Goal: Task Accomplishment & Management: Complete application form

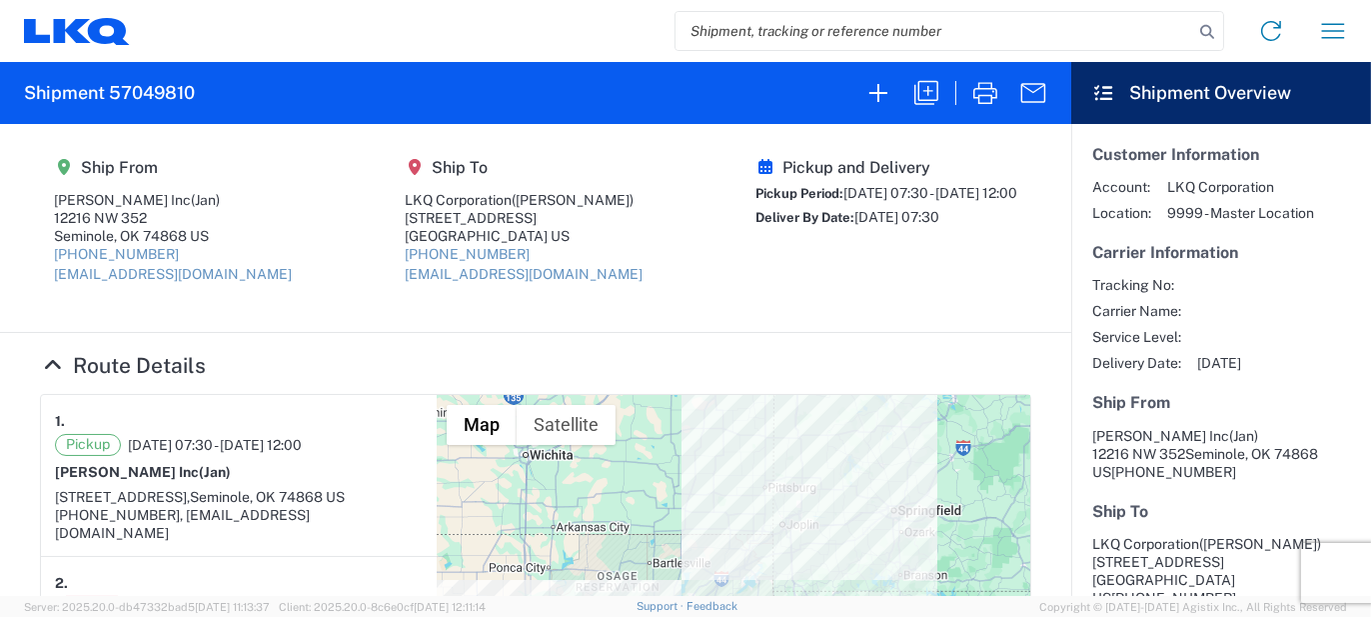
scroll to position [58, 0]
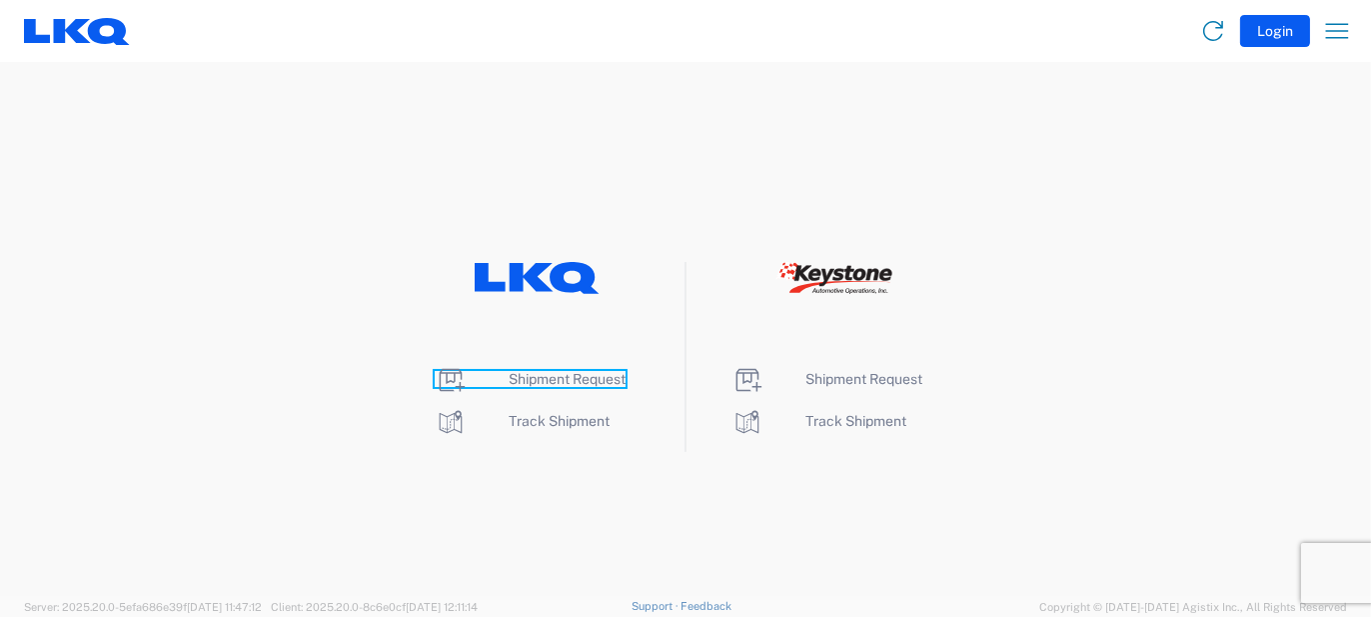
click at [442, 375] on icon at bounding box center [451, 380] width 32 height 32
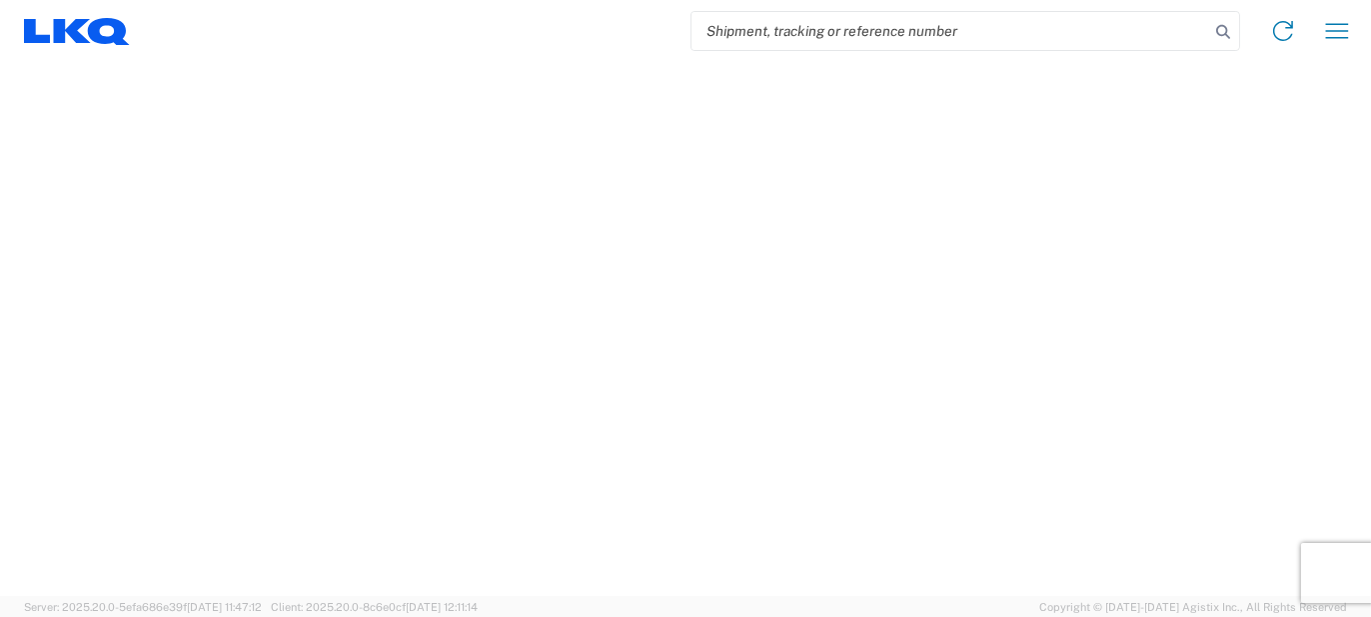
select select "FULL"
select select "LBS"
select select "IN"
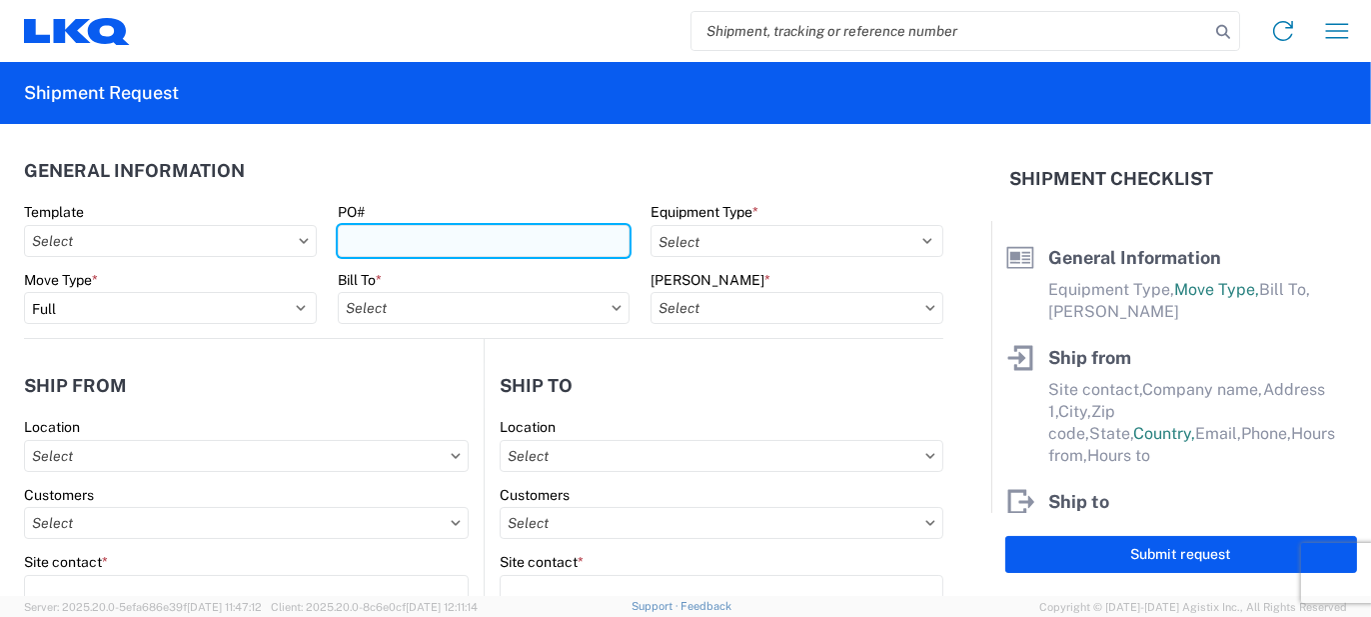
click at [425, 234] on input "PO#" at bounding box center [484, 241] width 293 height 32
type input "1920269-5"
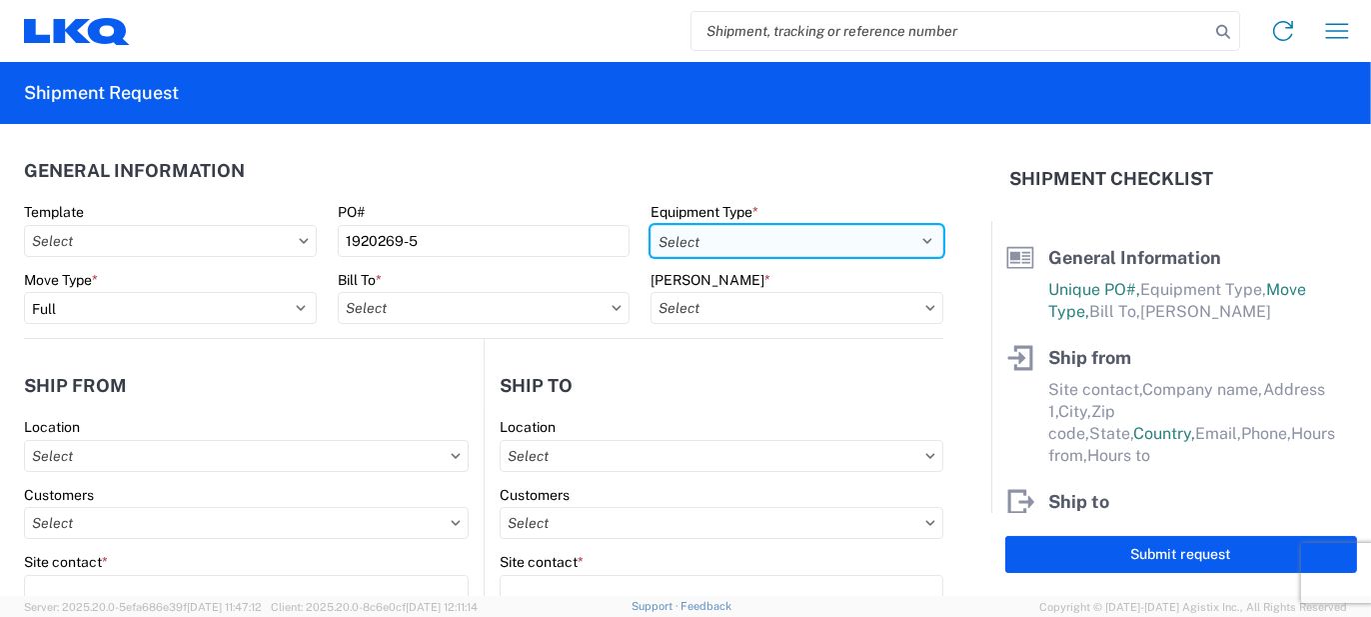
click at [914, 241] on select "Select 53’ Dry Van Flatbed Dropdeck (van) Lowboy (flatbed) Rail" at bounding box center [797, 241] width 293 height 32
select select "STDV"
click at [651, 225] on select "Select 53’ Dry Van Flatbed Dropdeck (van) Lowboy (flatbed) Rail" at bounding box center [797, 241] width 293 height 32
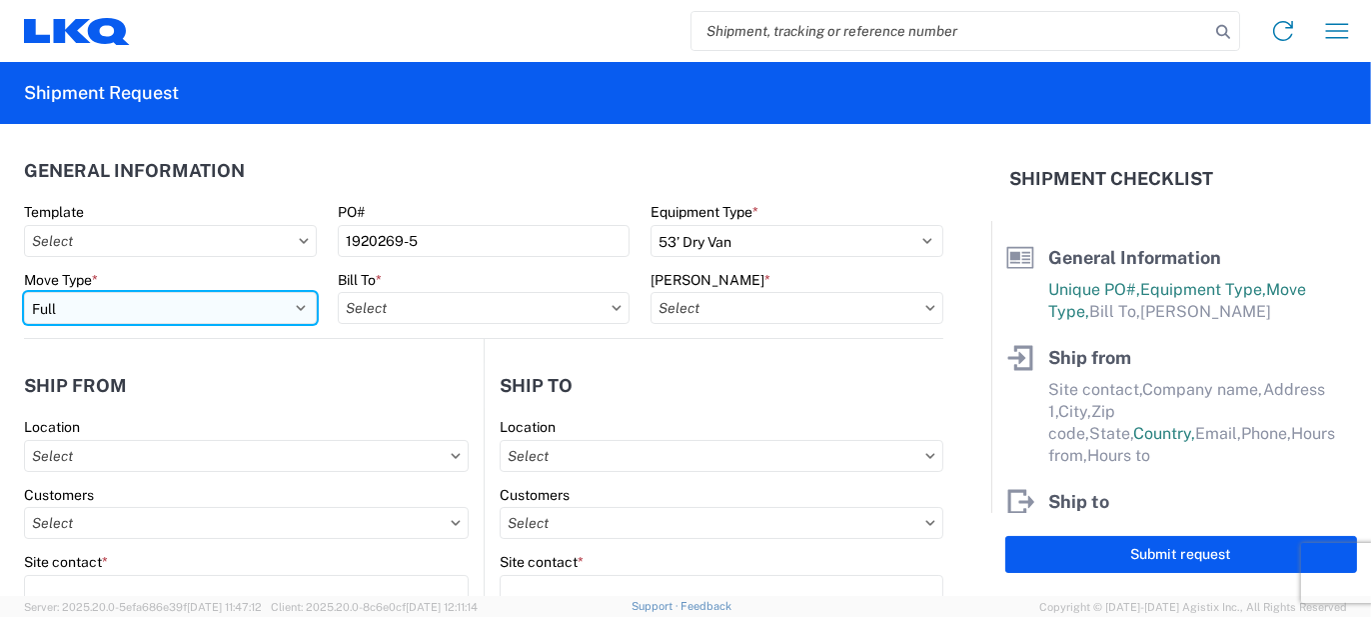
click at [297, 304] on select "Select Full Partial TL" at bounding box center [170, 308] width 293 height 32
click at [24, 292] on select "Select Full Partial TL" at bounding box center [170, 308] width 293 height 32
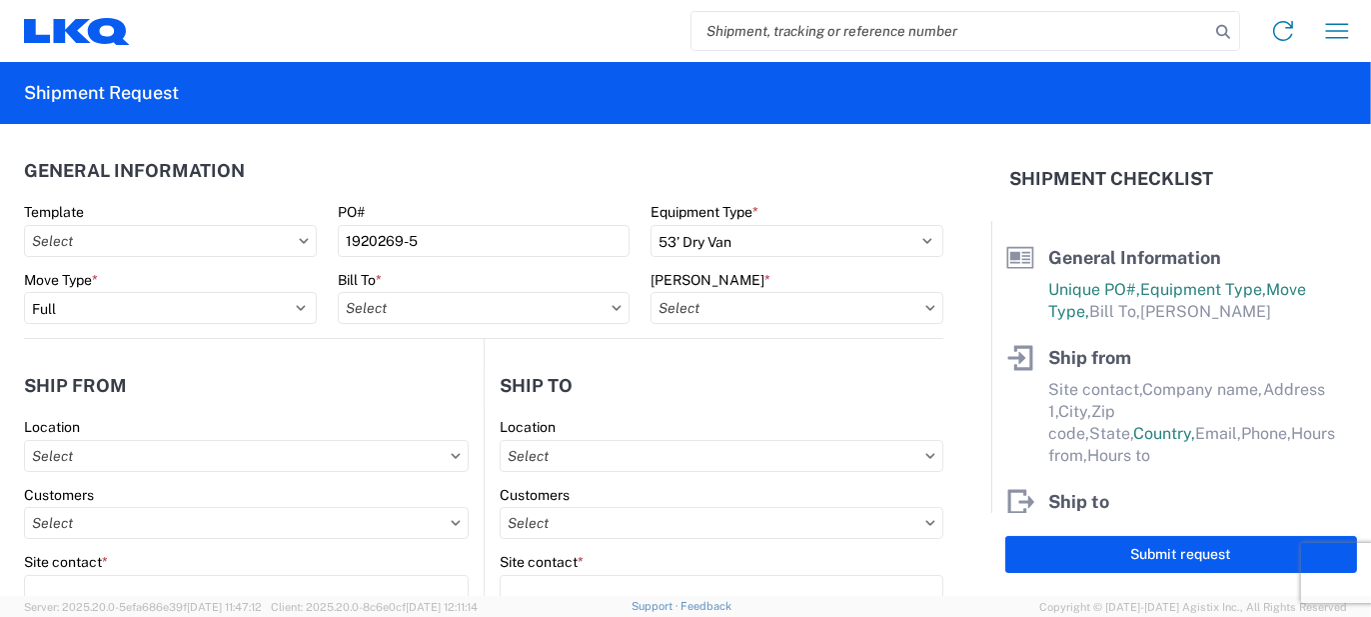
click at [612, 309] on icon at bounding box center [617, 308] width 10 height 6
click at [420, 311] on input "text" at bounding box center [484, 308] width 293 height 32
click at [457, 347] on input at bounding box center [513, 357] width 326 height 32
type input "1882"
click at [467, 401] on div "1882 - North American ATK Corporation" at bounding box center [513, 397] width 350 height 32
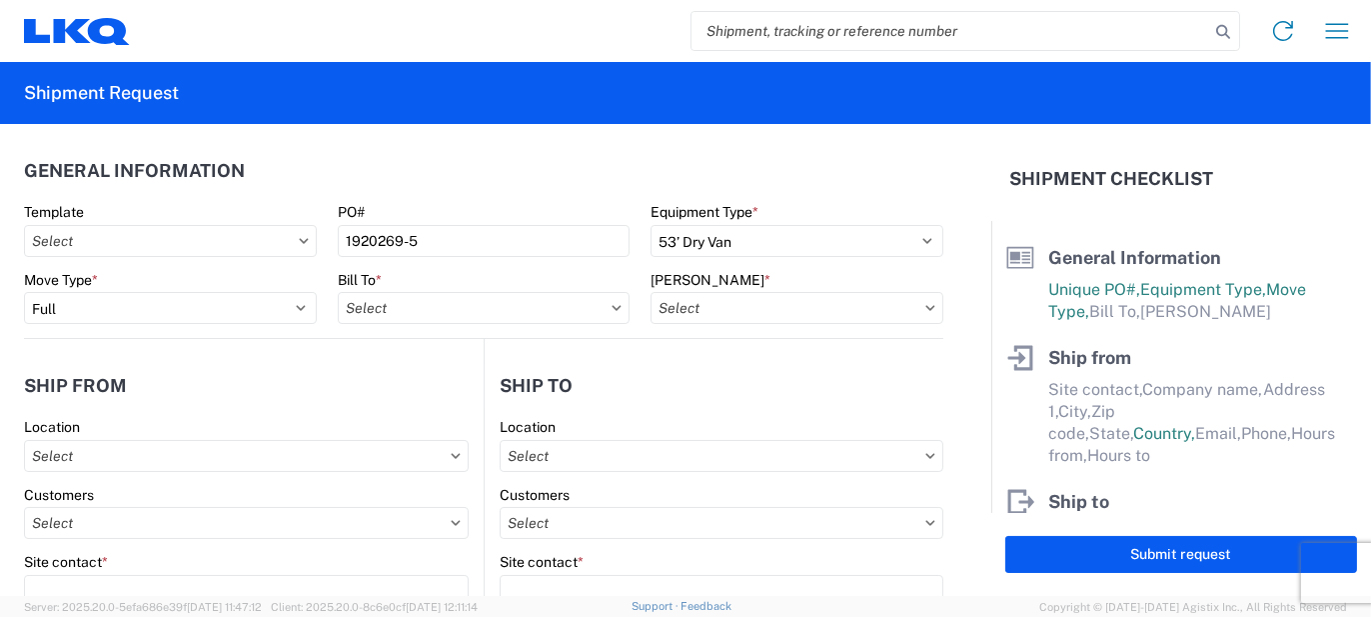
type input "1882 - North American ATK Corporation"
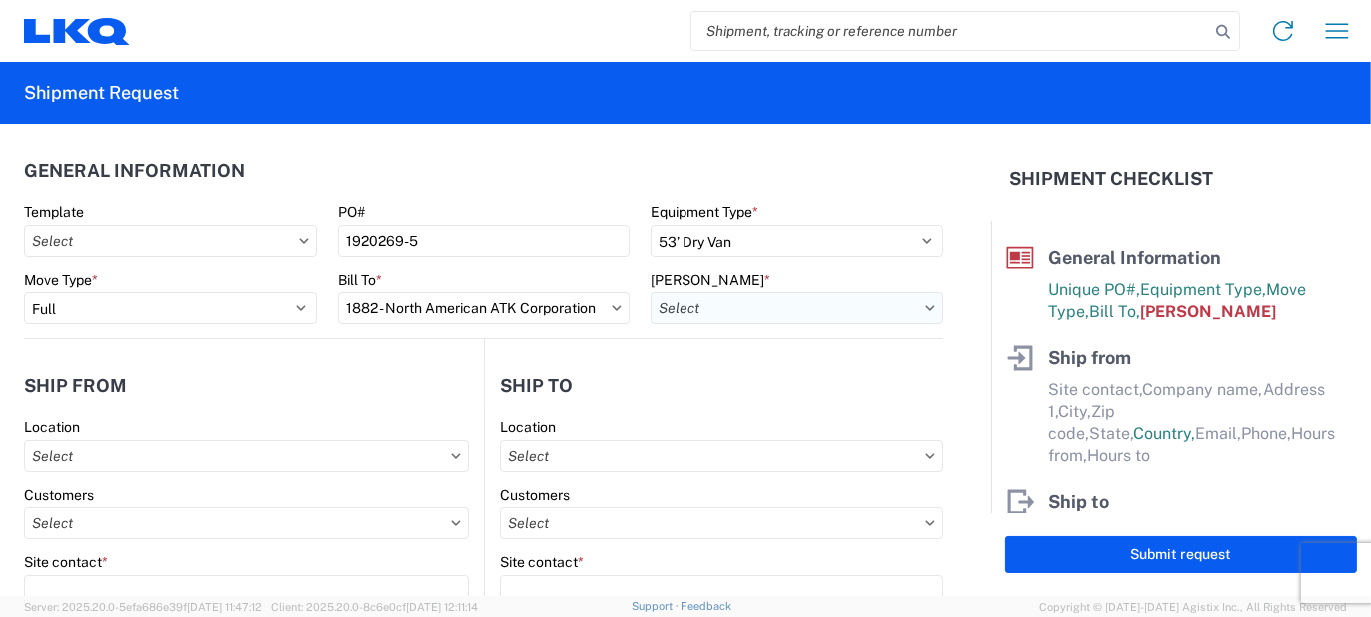
click at [916, 311] on input "text" at bounding box center [797, 308] width 293 height 32
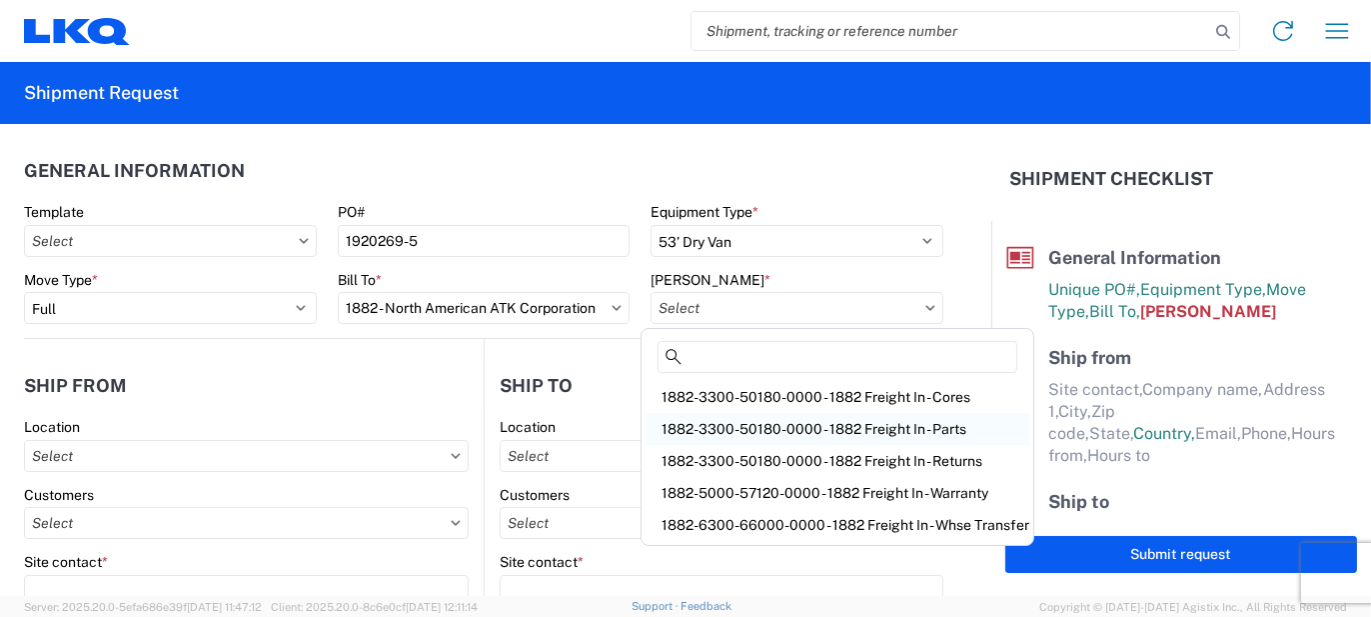
click at [842, 427] on div "1882-3300-50180-0000 - 1882 Freight In - Parts" at bounding box center [838, 429] width 384 height 32
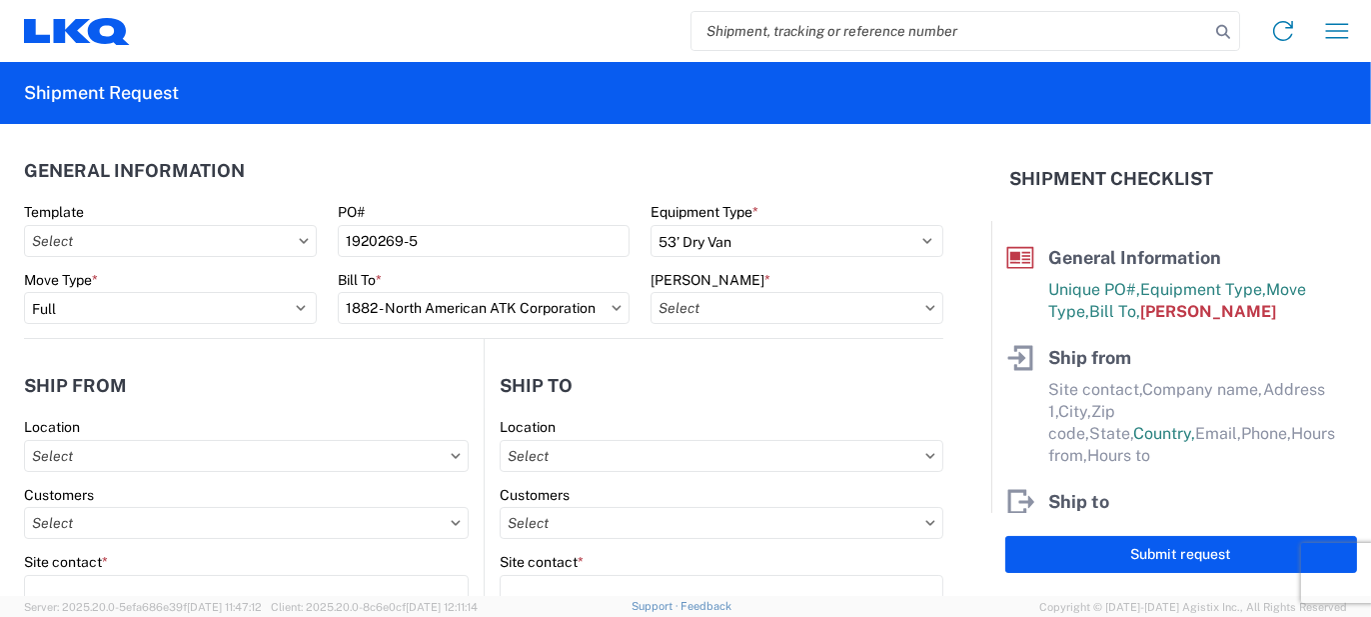
type input "1882-3300-50180-0000 - 1882 Freight In - Parts, 1882-3300-50180-0000 - 1882 Fre…"
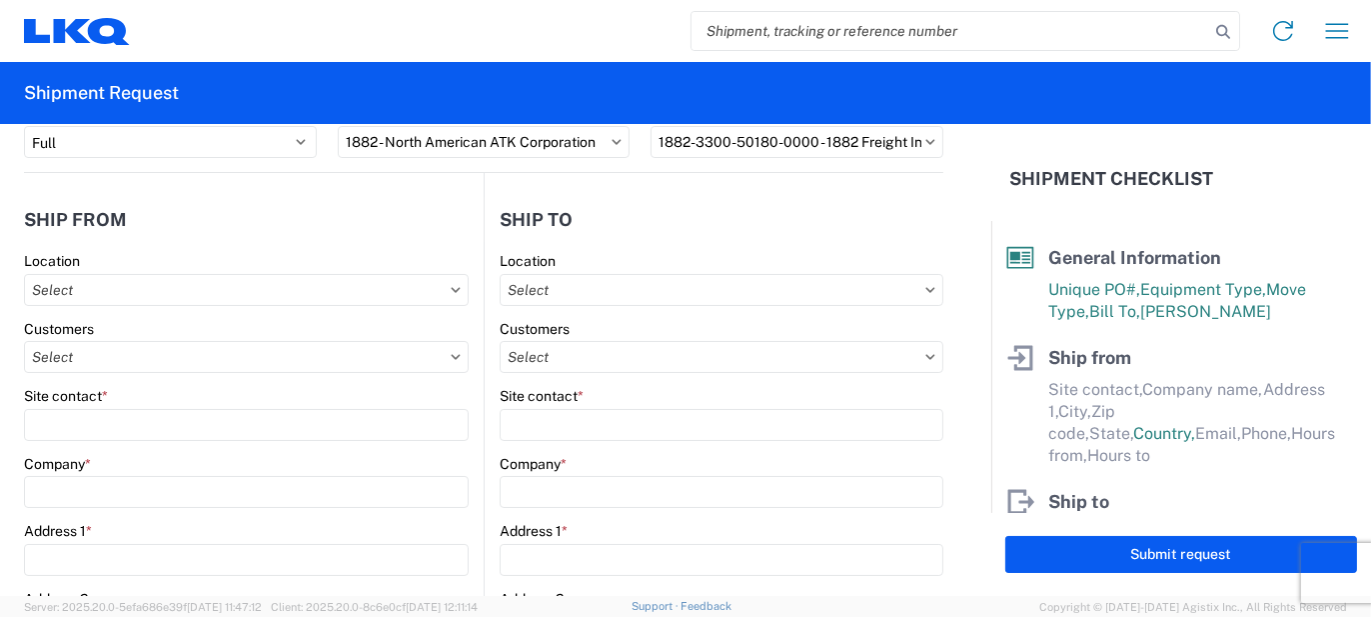
scroll to position [200, 0]
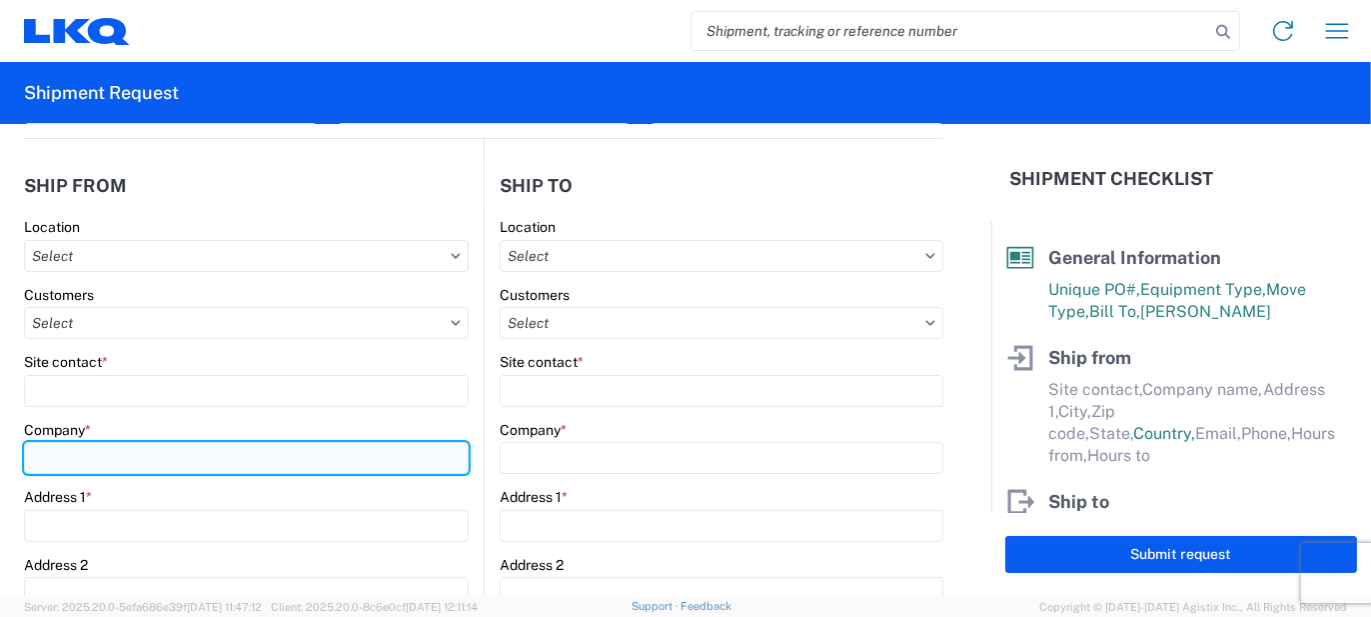
click at [100, 457] on input "Company *" at bounding box center [246, 458] width 445 height 32
type input "Endural"
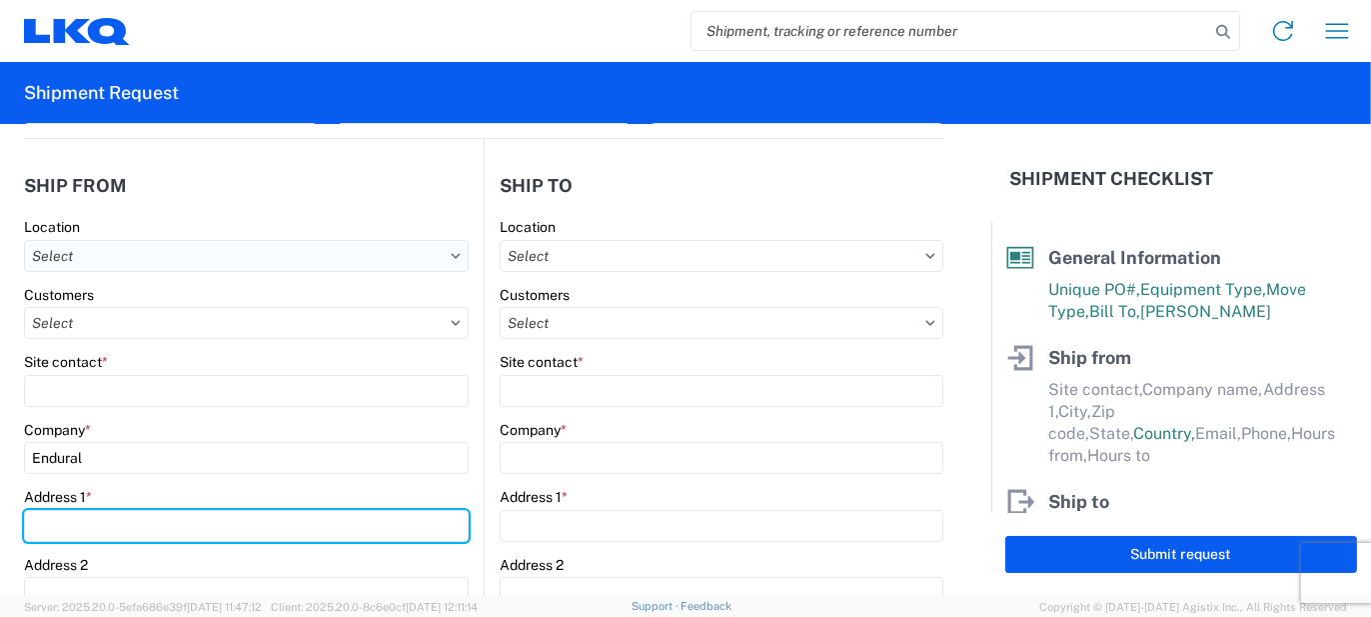
type input "1685 Scenic AVE"
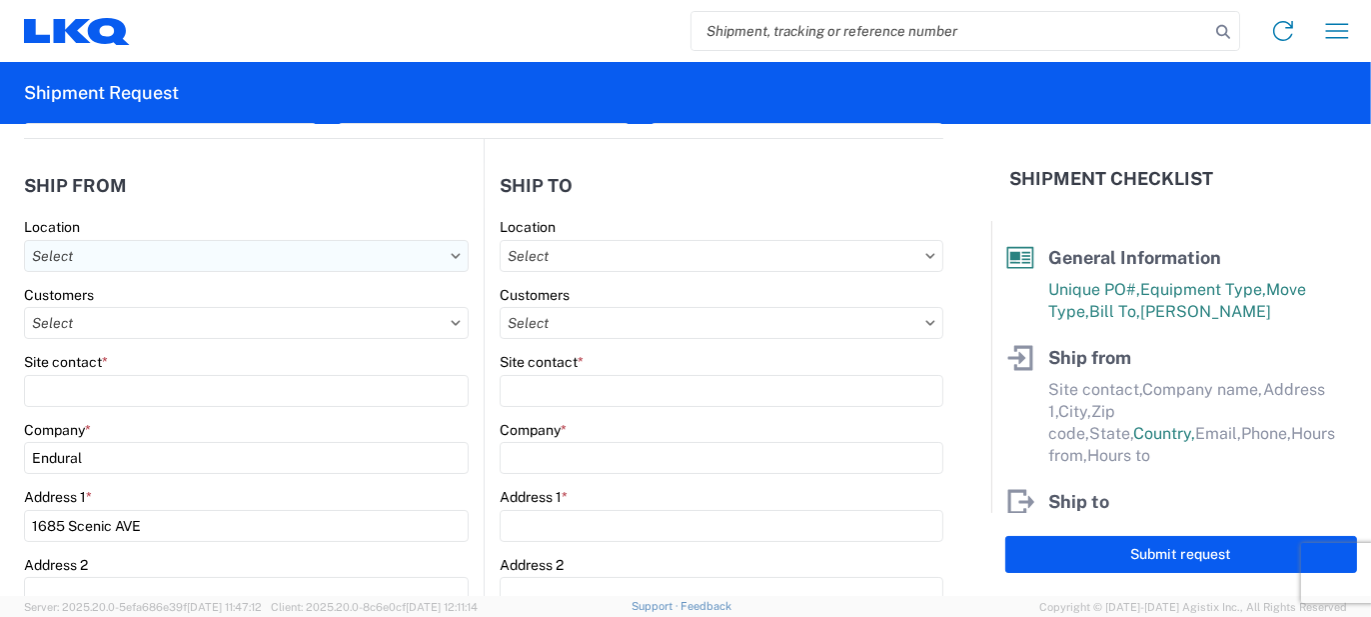
type input "Costa Mesa"
type input "92626"
select select "CA"
type input "[EMAIL_ADDRESS][DOMAIN_NAME]"
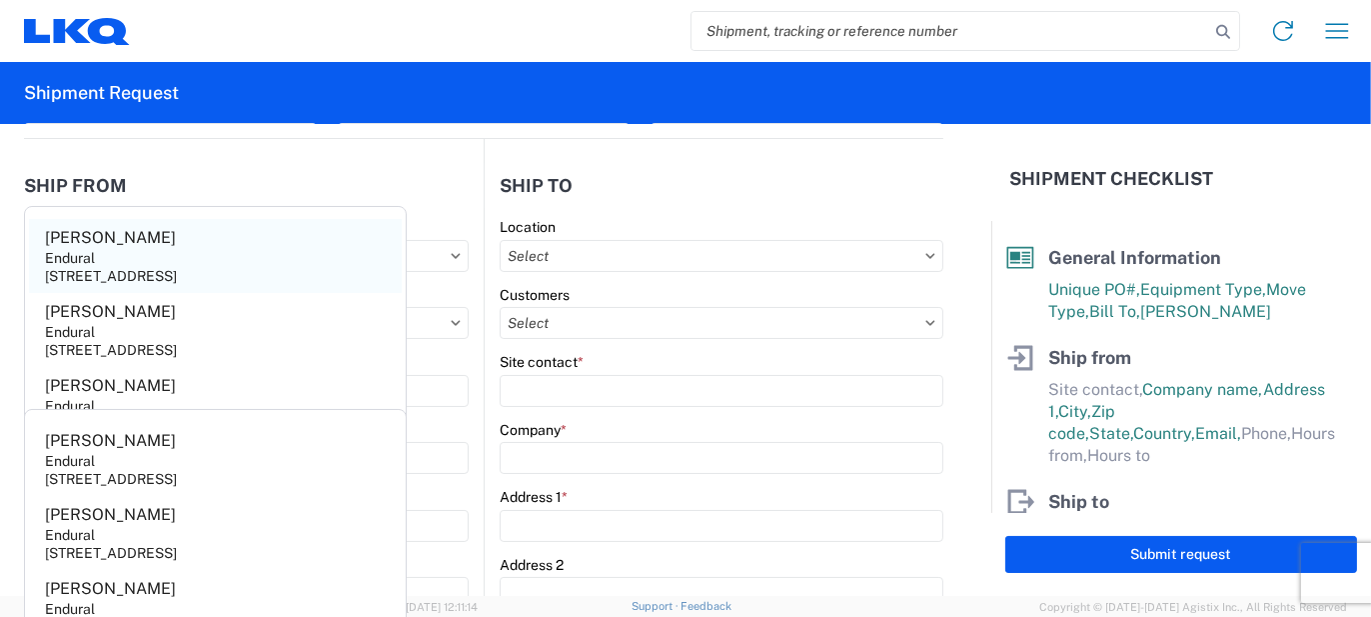
click at [79, 256] on div "Endural" at bounding box center [70, 258] width 50 height 18
type input "[PERSON_NAME]"
select select "US"
type input "[PHONE_NUMBER]"
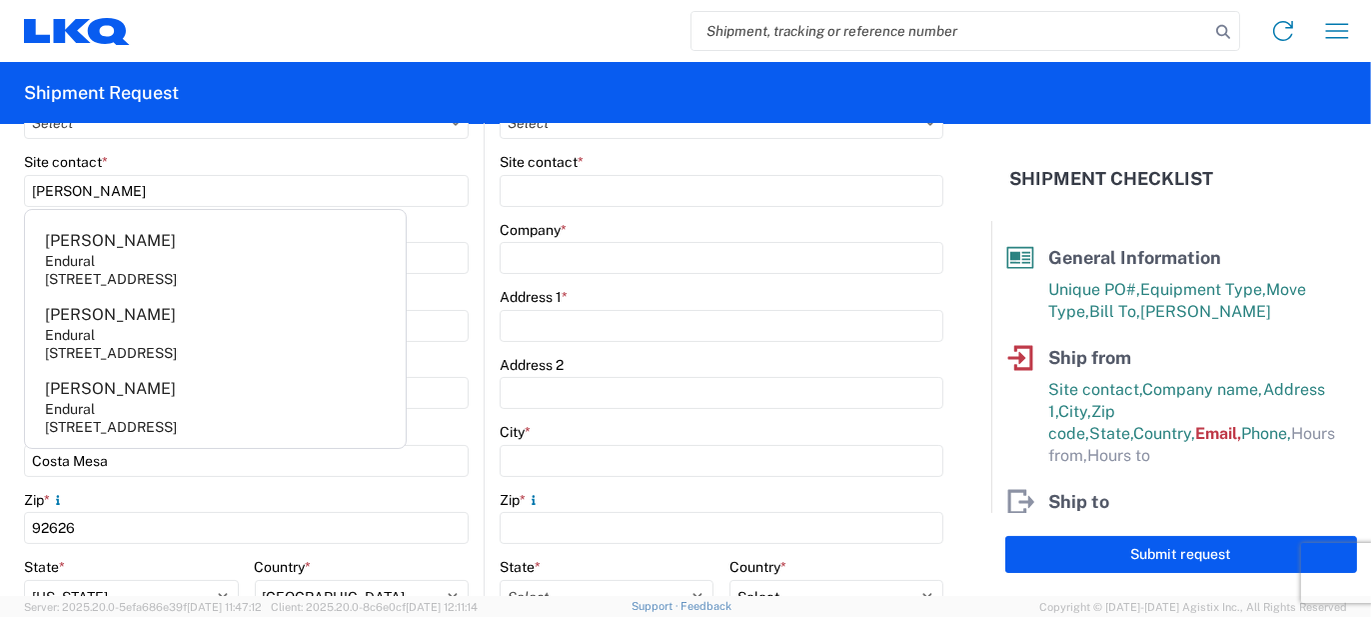
click at [485, 332] on main "Location Customers Site contact * Company * Address 1 * Address 2 City * Zip * …" at bounding box center [714, 456] width 459 height 877
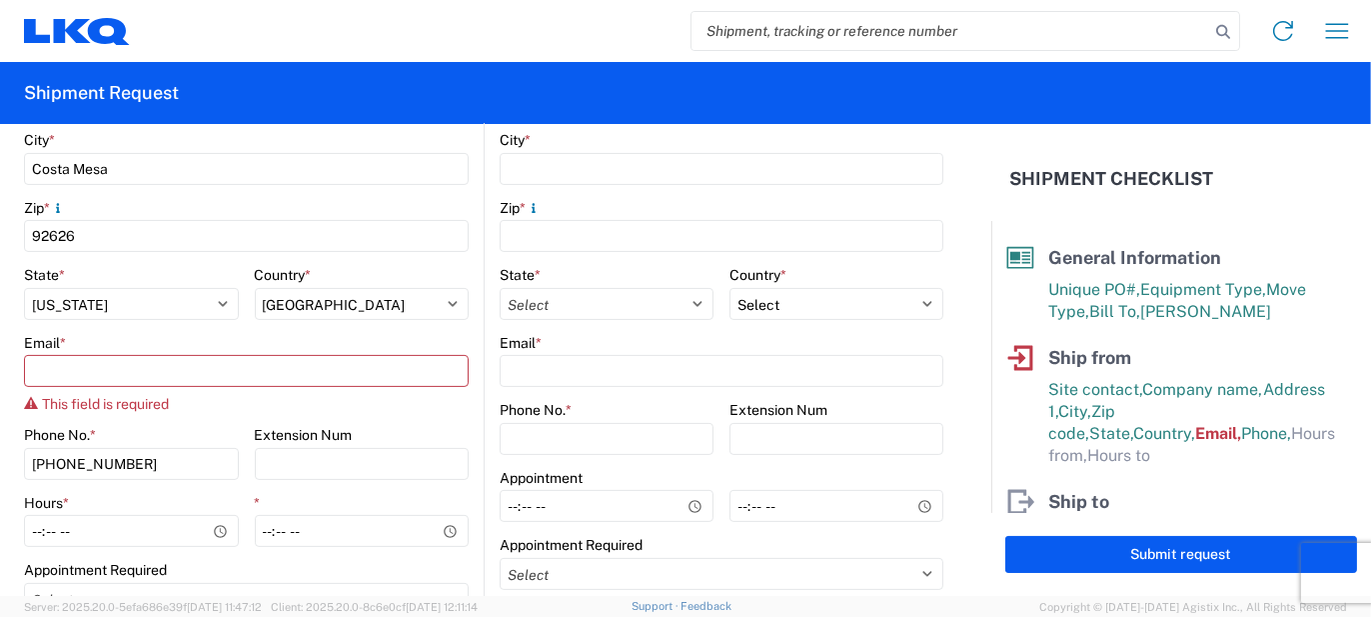
scroll to position [700, 0]
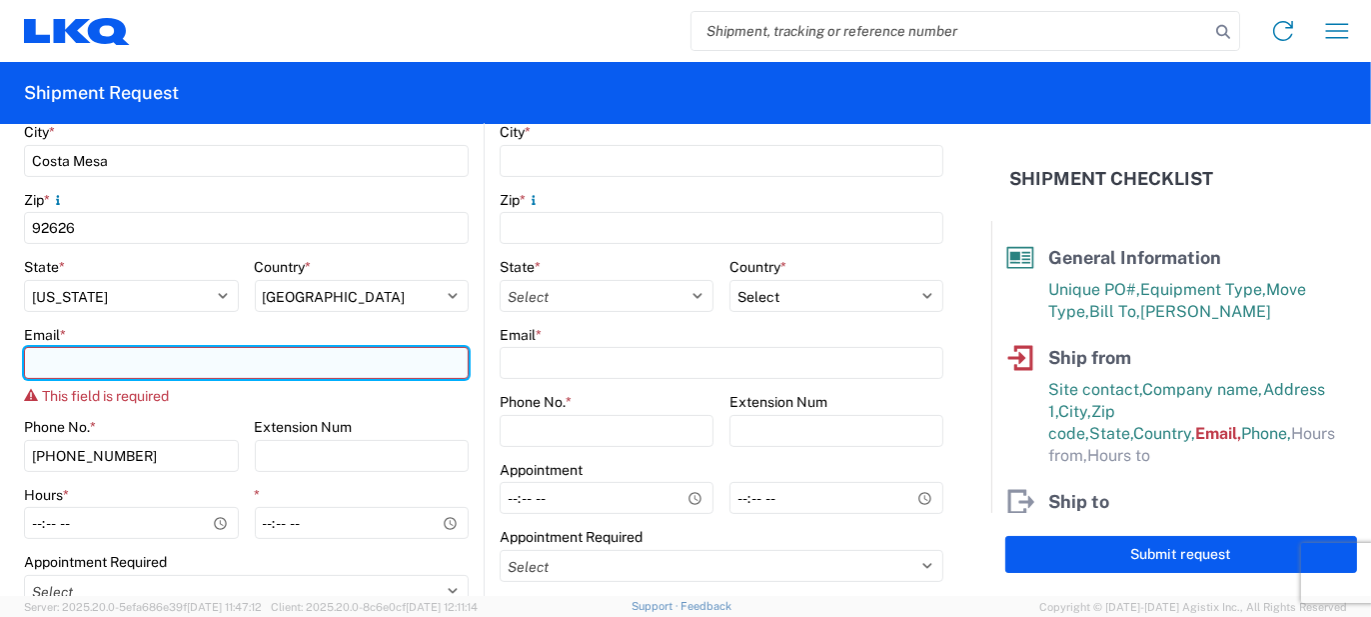
click at [147, 366] on input "Email *" at bounding box center [246, 363] width 445 height 32
paste input "[EMAIL_ADDRESS][DOMAIN_NAME]"
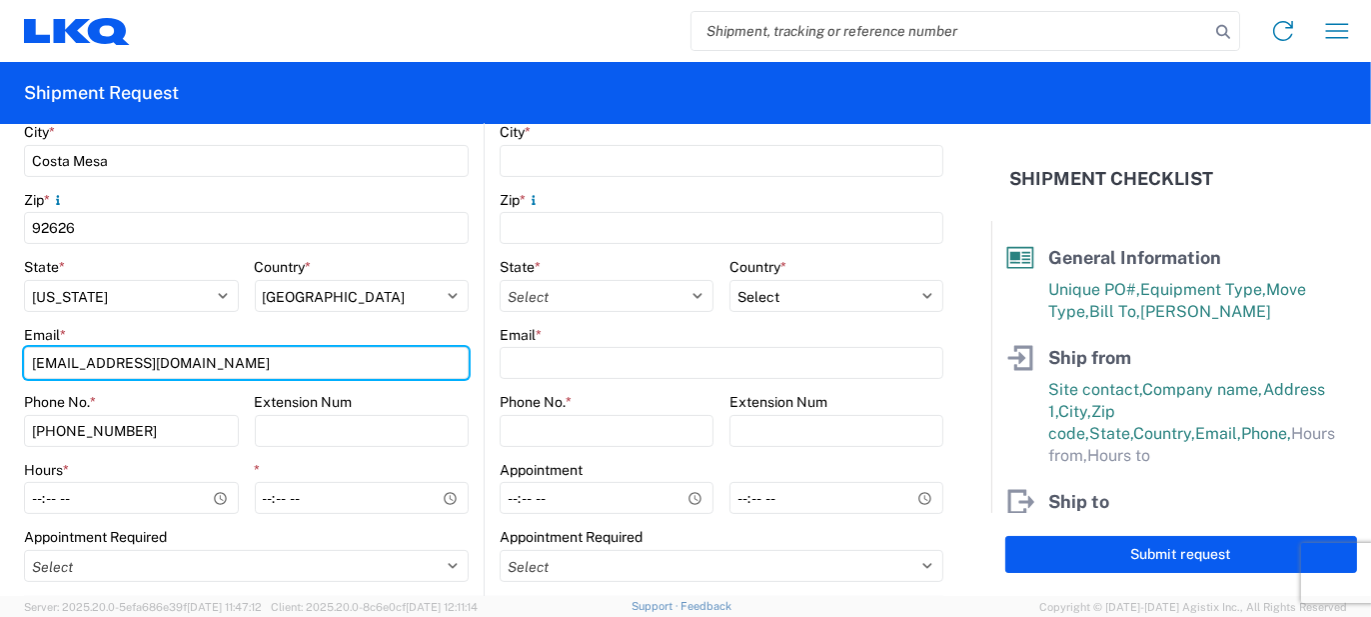
type input "[EMAIL_ADDRESS][DOMAIN_NAME]"
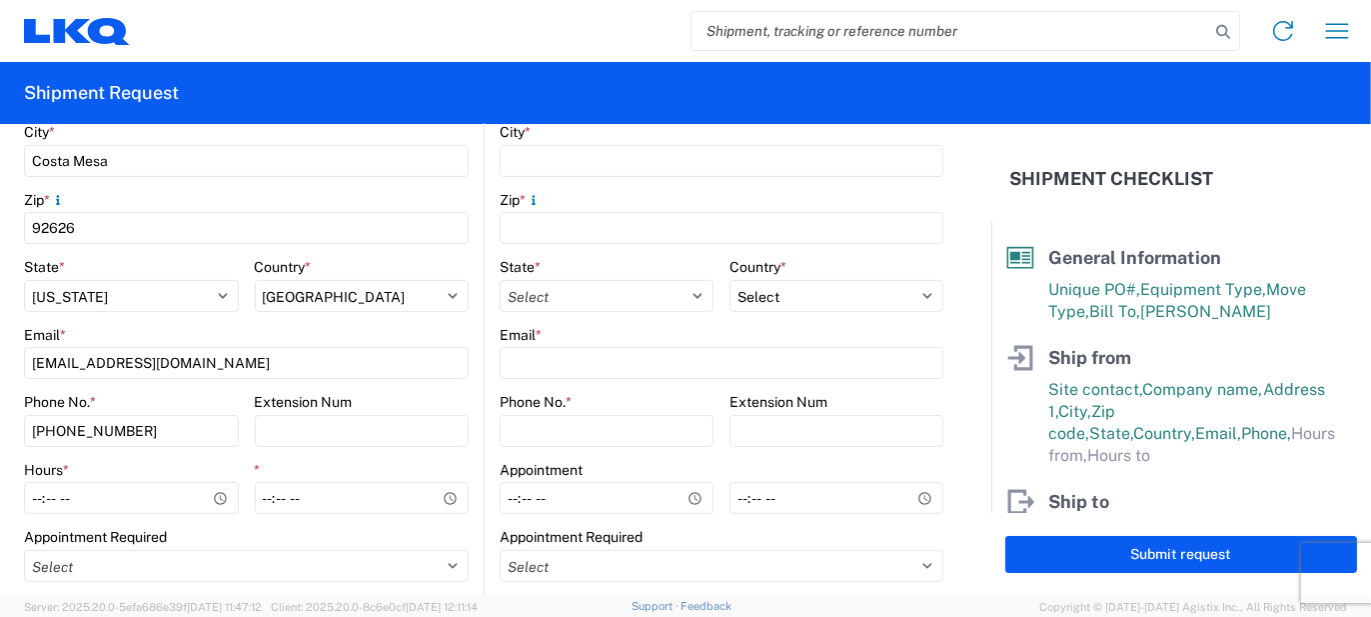
click at [467, 334] on main "Location Customers Site contact * [PERSON_NAME] Company * Endural Address 1 * […" at bounding box center [254, 156] width 460 height 877
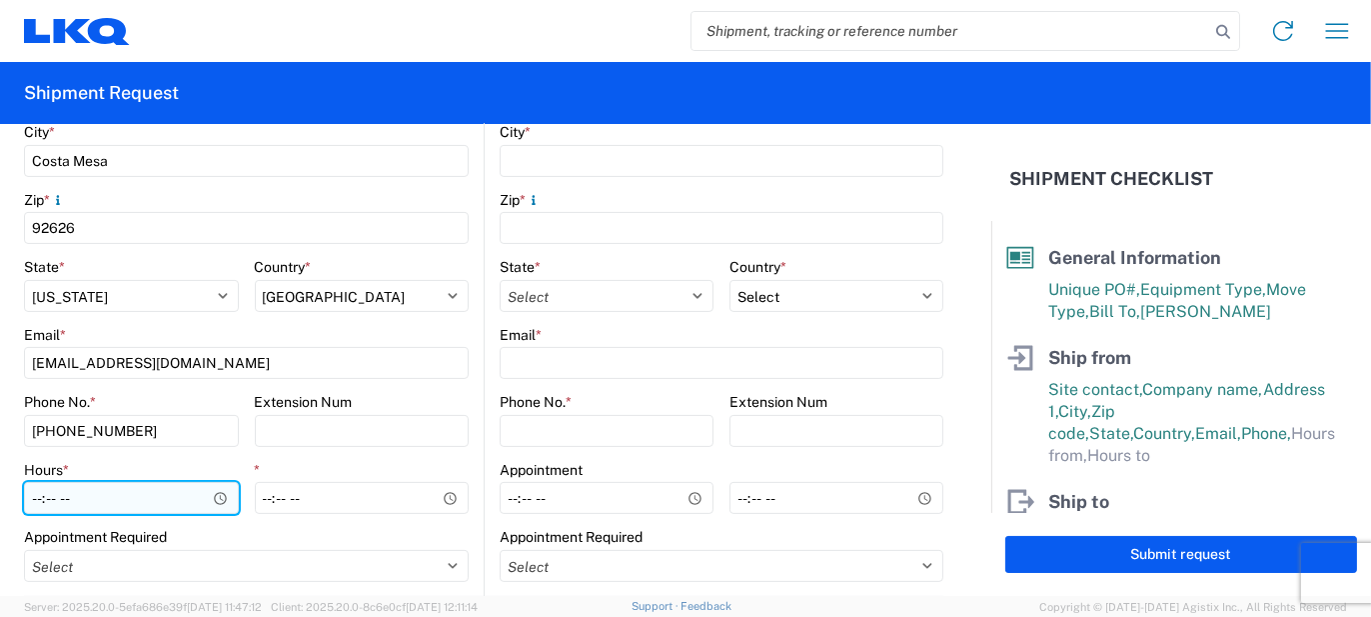
click at [29, 506] on input "Hours *" at bounding box center [131, 498] width 215 height 32
type input "08:00"
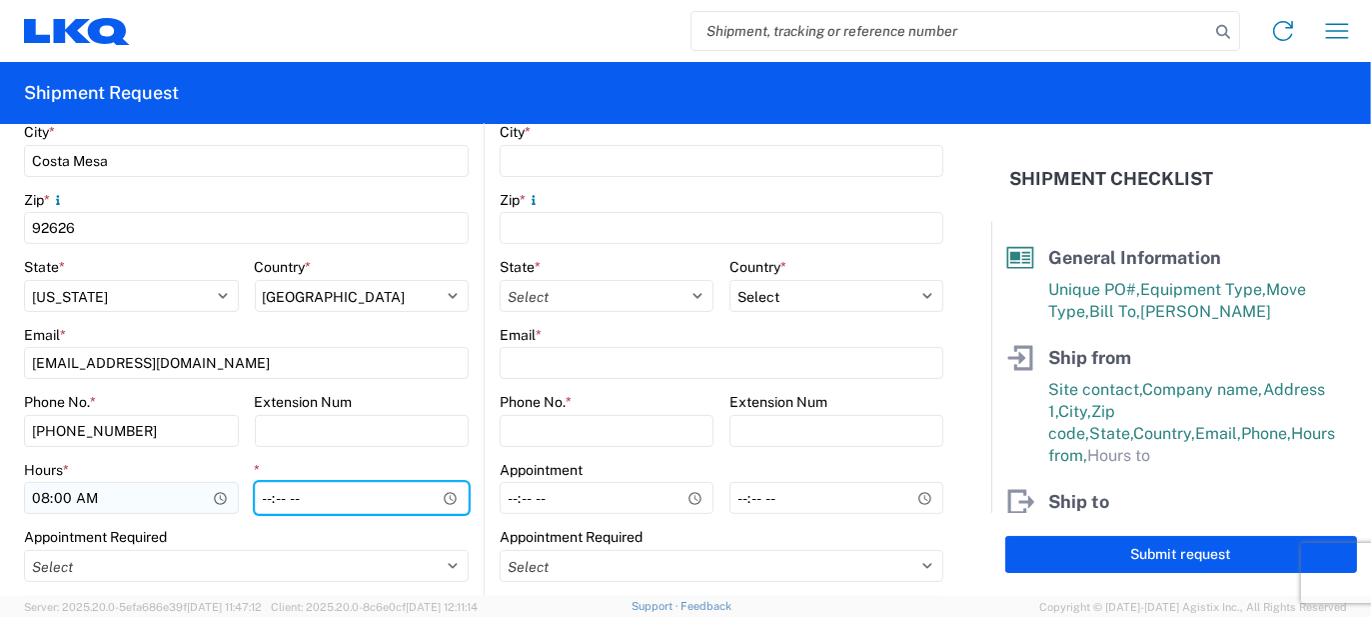
type input "14:00"
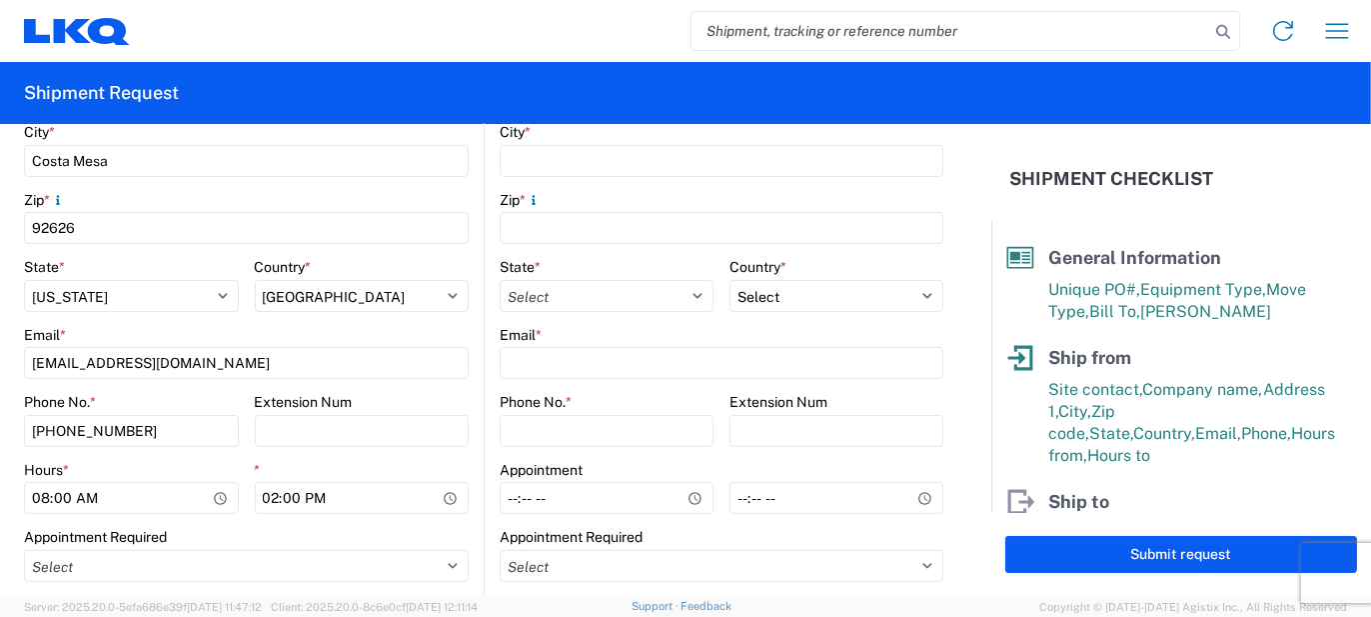
click at [467, 406] on main "Location Customers Site contact * [PERSON_NAME] Company * Endural Address 1 * […" at bounding box center [254, 156] width 460 height 877
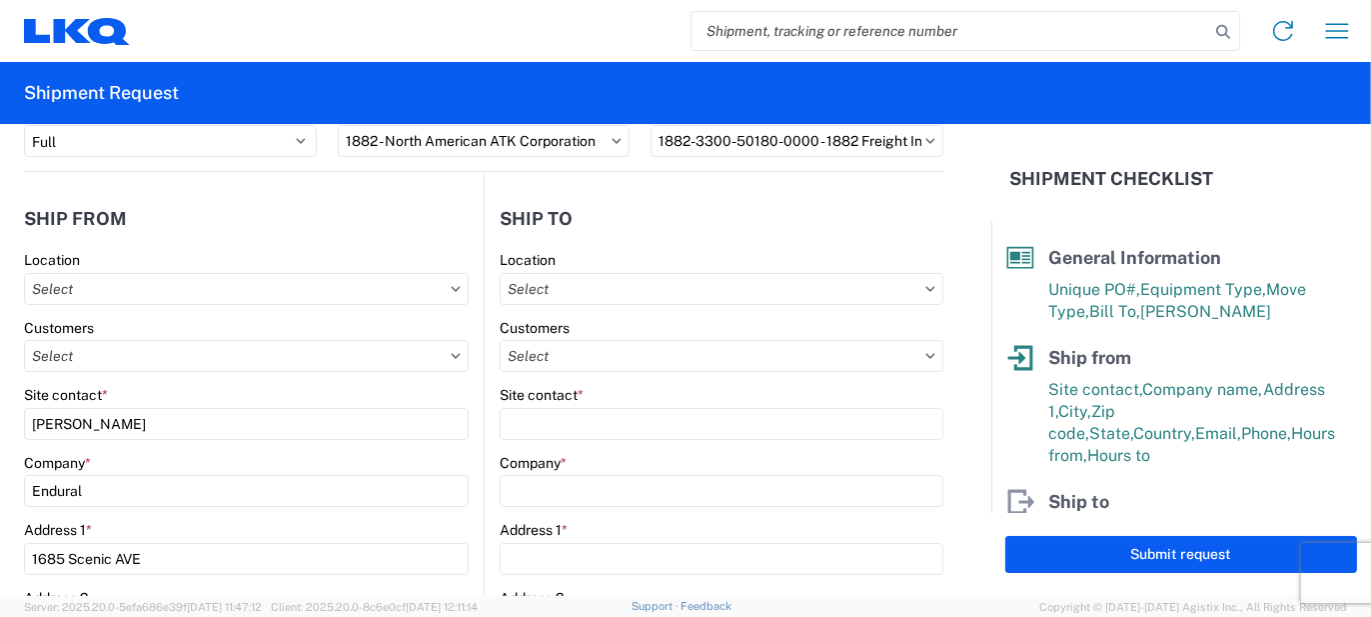
scroll to position [200, 0]
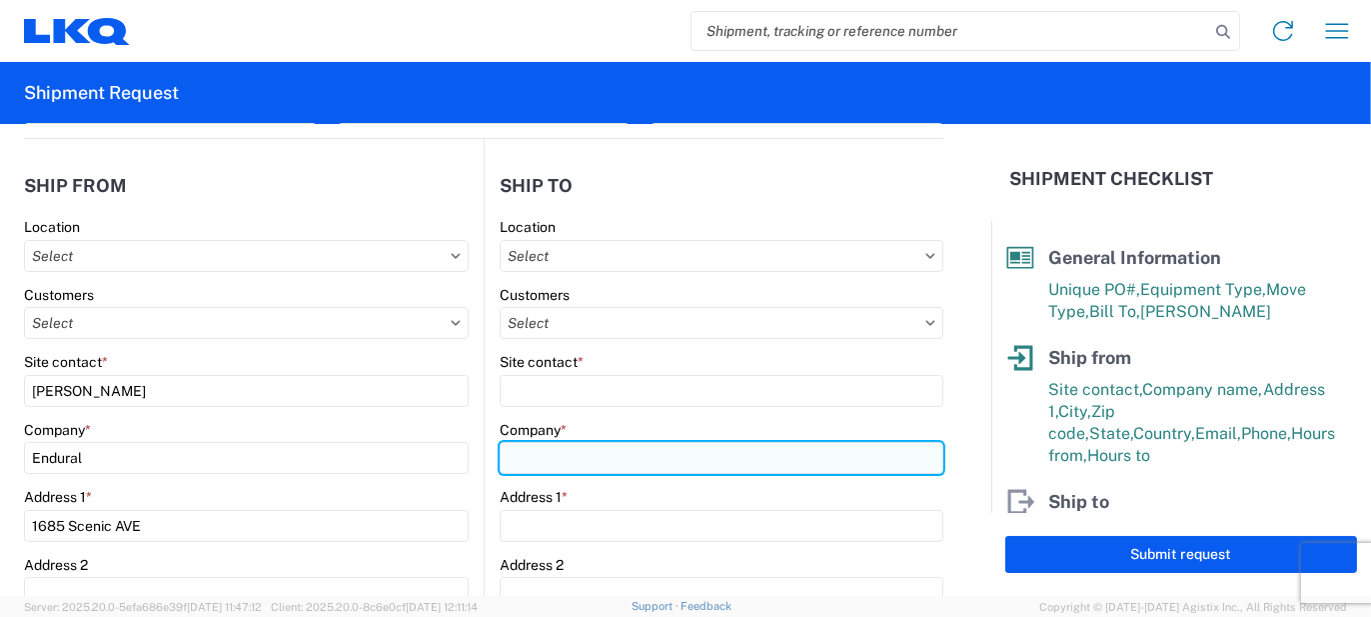
click at [558, 460] on input "Company *" at bounding box center [722, 458] width 444 height 32
type input "Vege Motors - Co Laser Forwarding, INC."
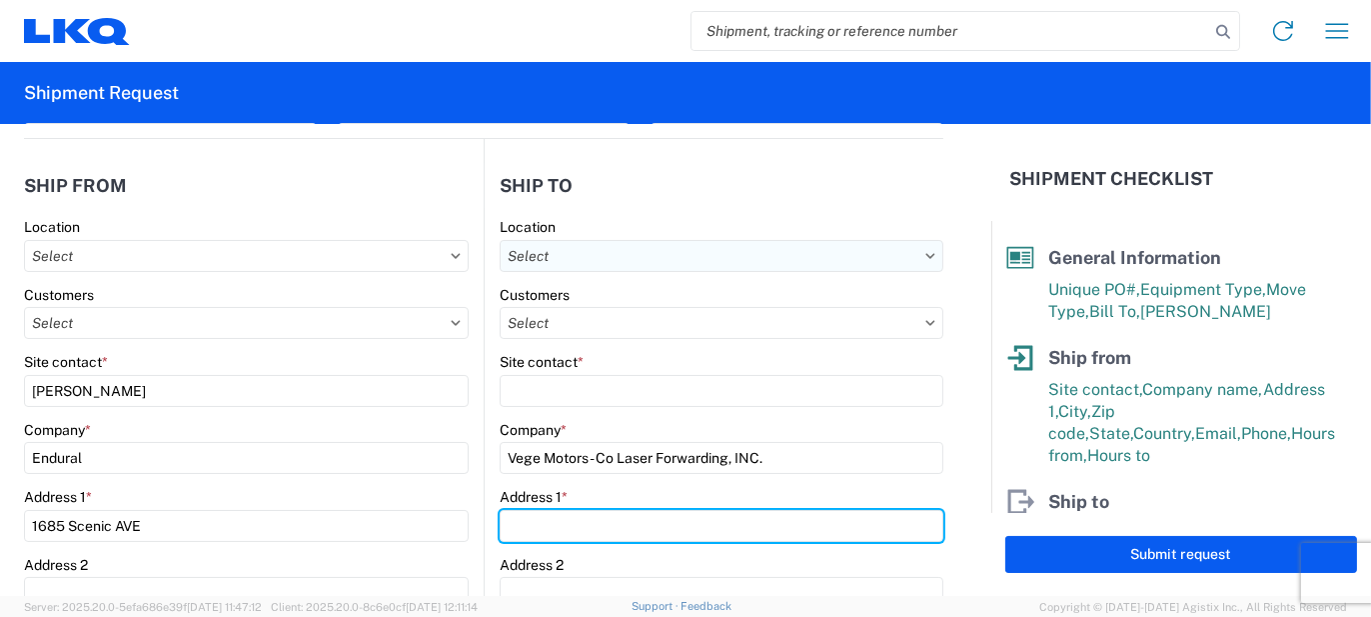
type input "901 Carrier Dr"
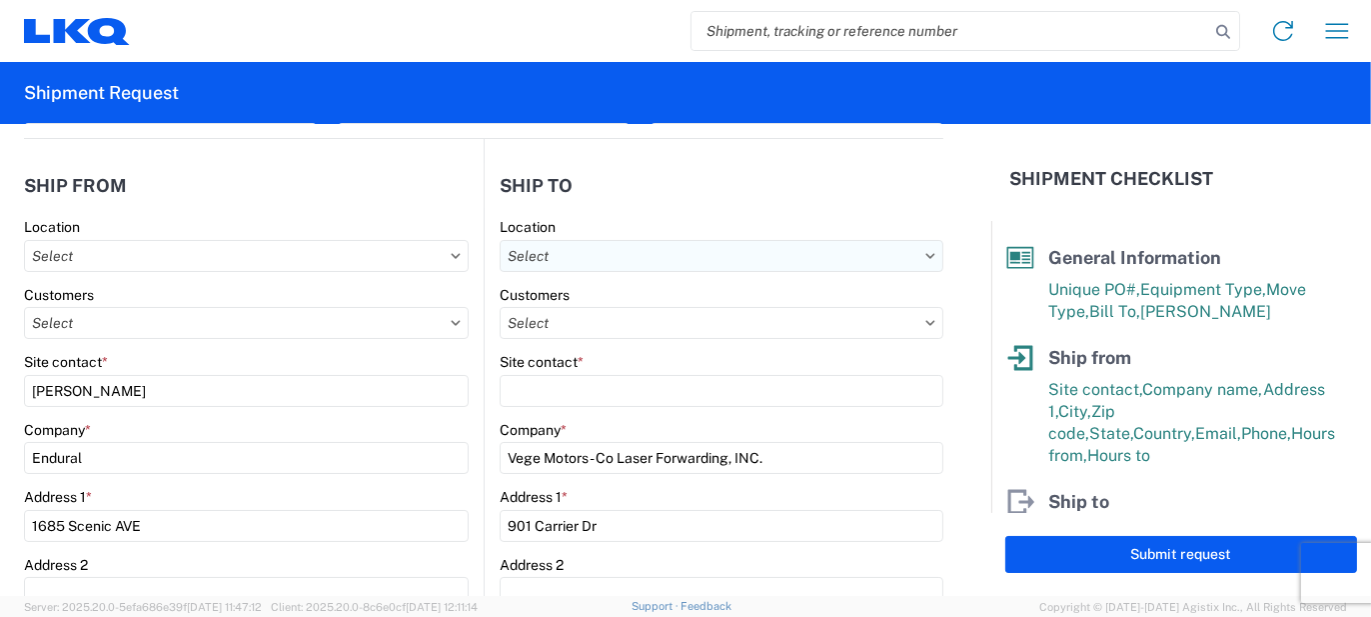
type input "Laredo"
type input "78045"
select select "[GEOGRAPHIC_DATA]"
type input "[EMAIL_ADDRESS][PERSON_NAME][DOMAIN_NAME]"
type input "9567943618"
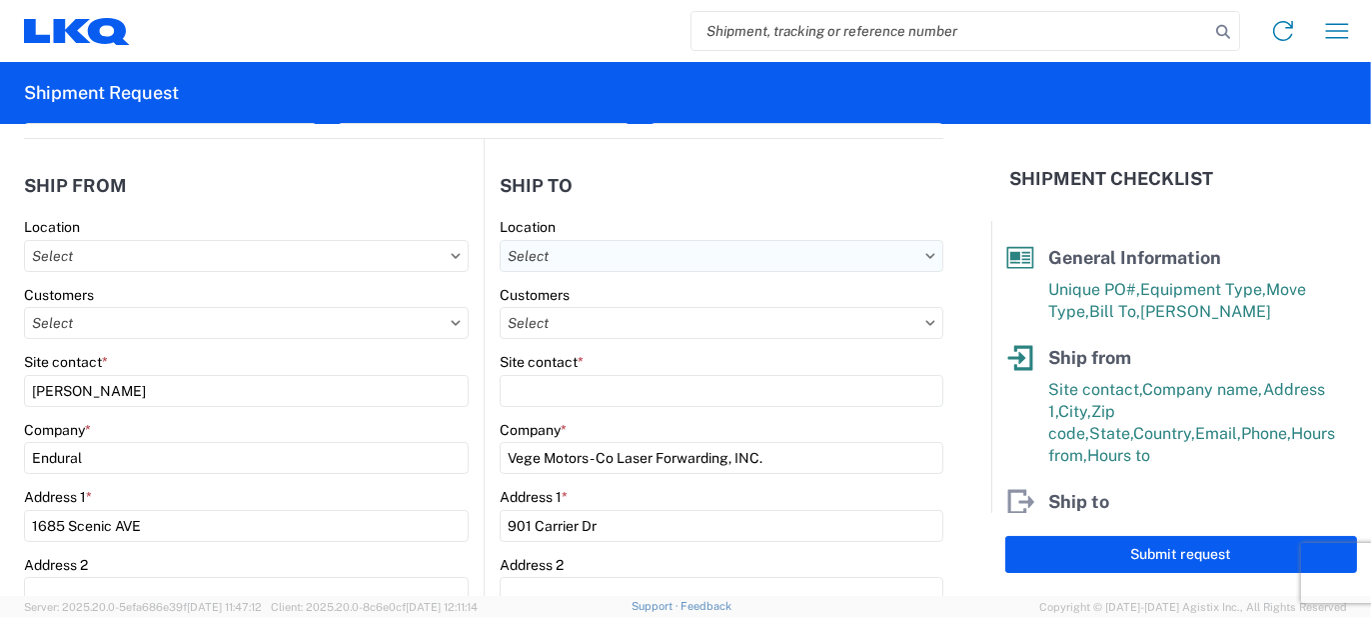
type input "Receiving"
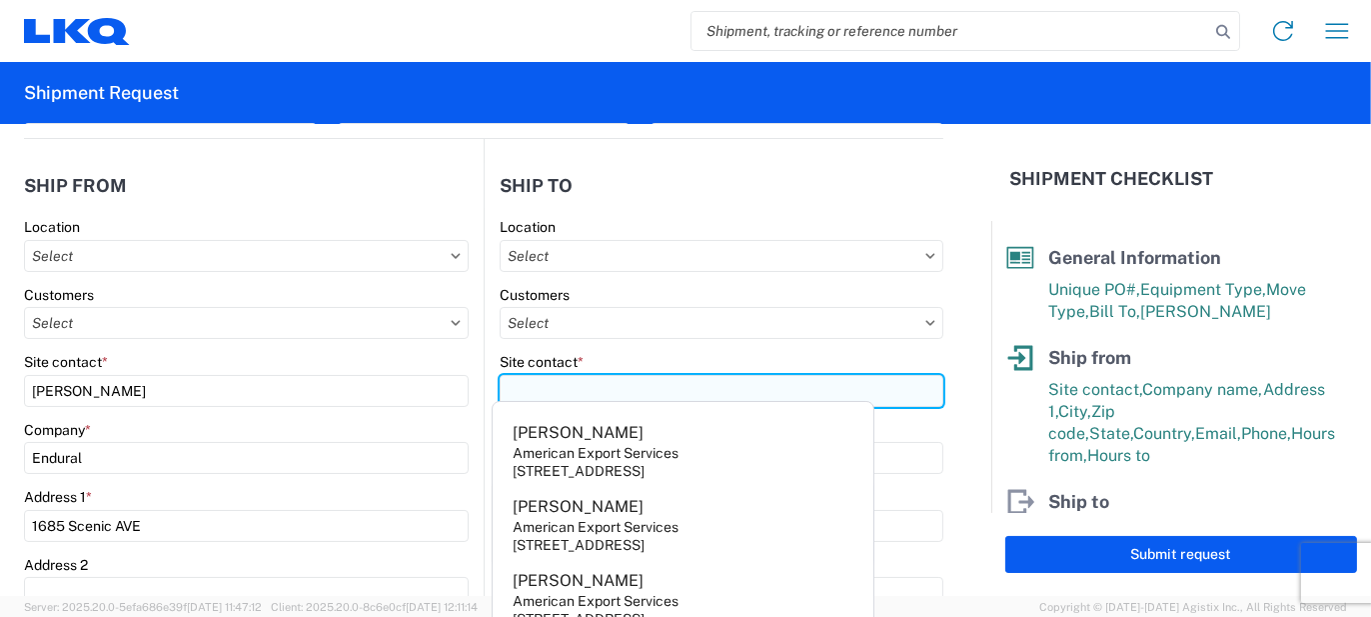
click at [557, 385] on input "Site contact *" at bounding box center [722, 391] width 444 height 32
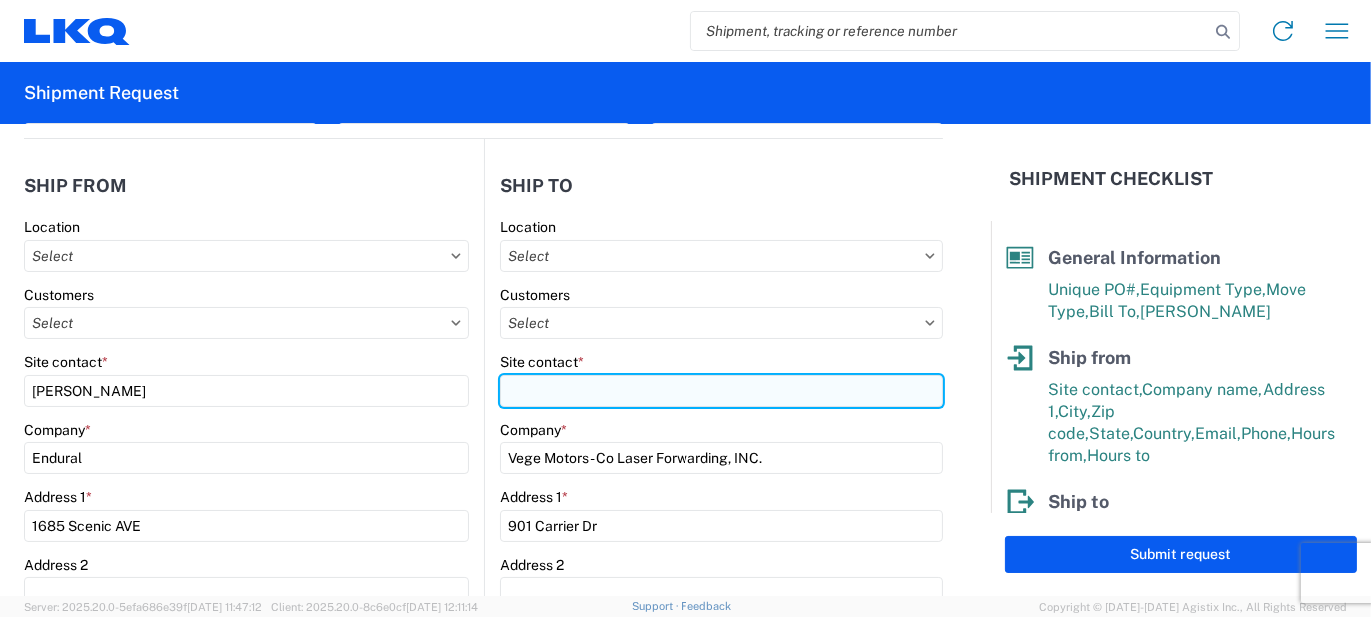
type input "R"
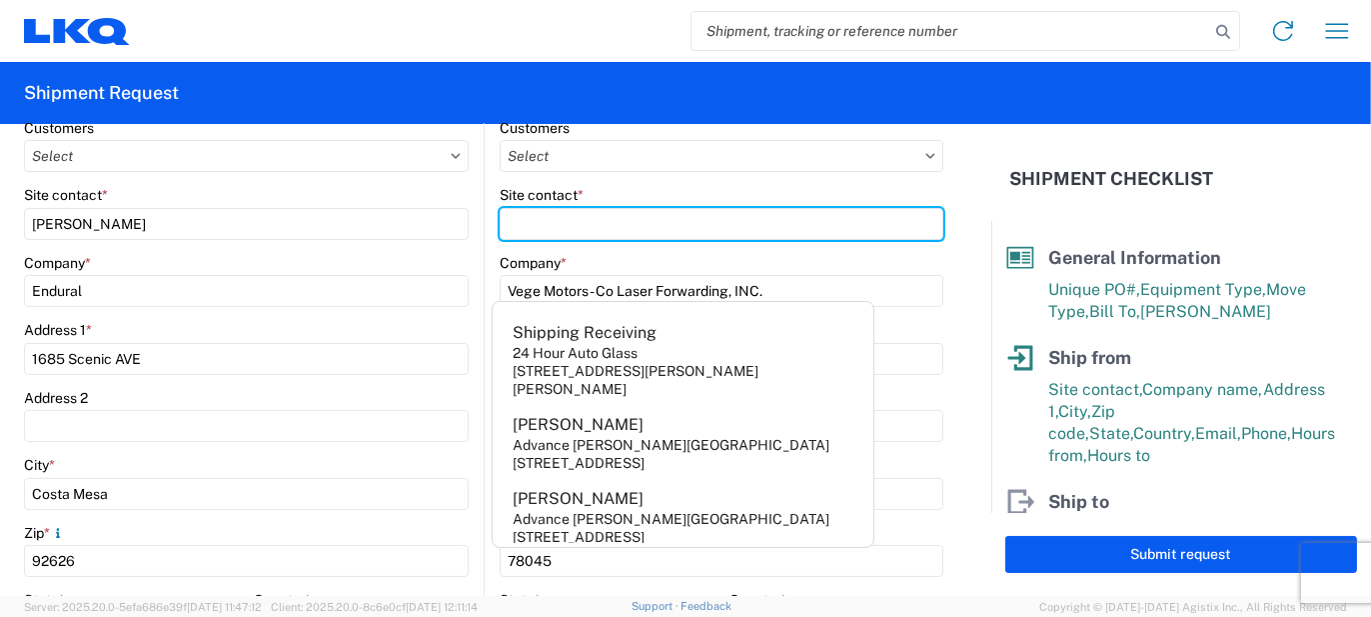
scroll to position [400, 0]
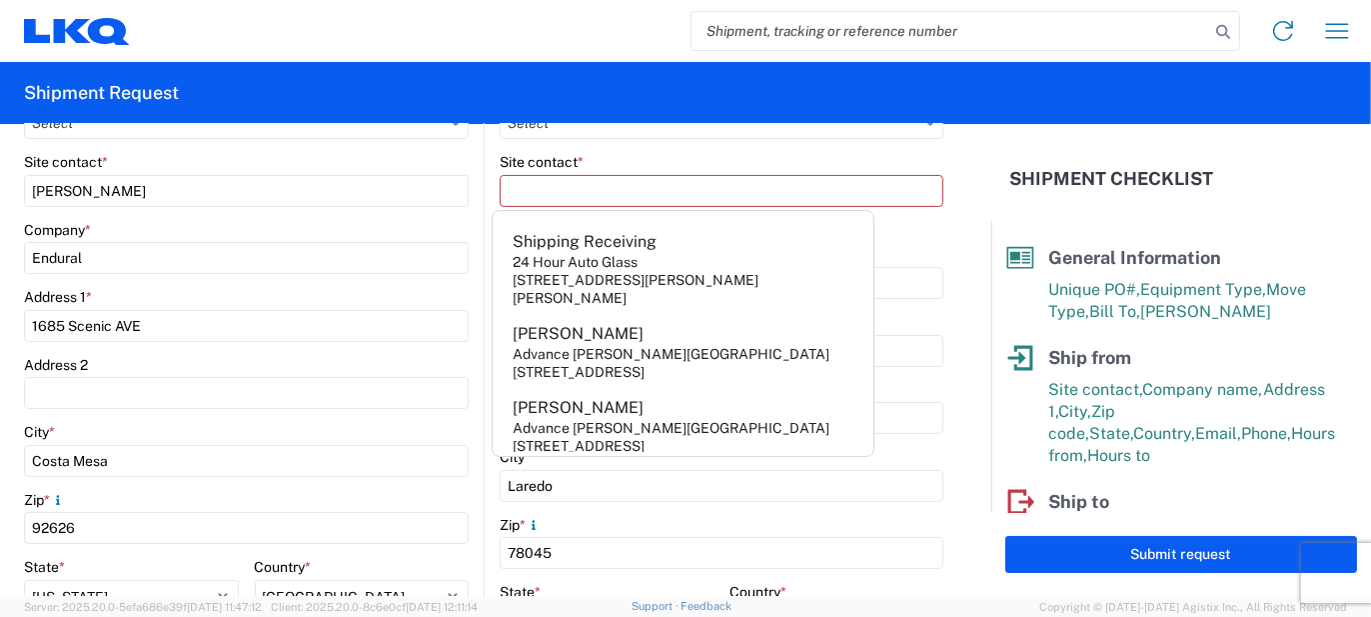
click at [974, 420] on form "General Information Template PO# 1920269-5 Equipment Type * Select 53’ Dry Van …" at bounding box center [495, 360] width 991 height 472
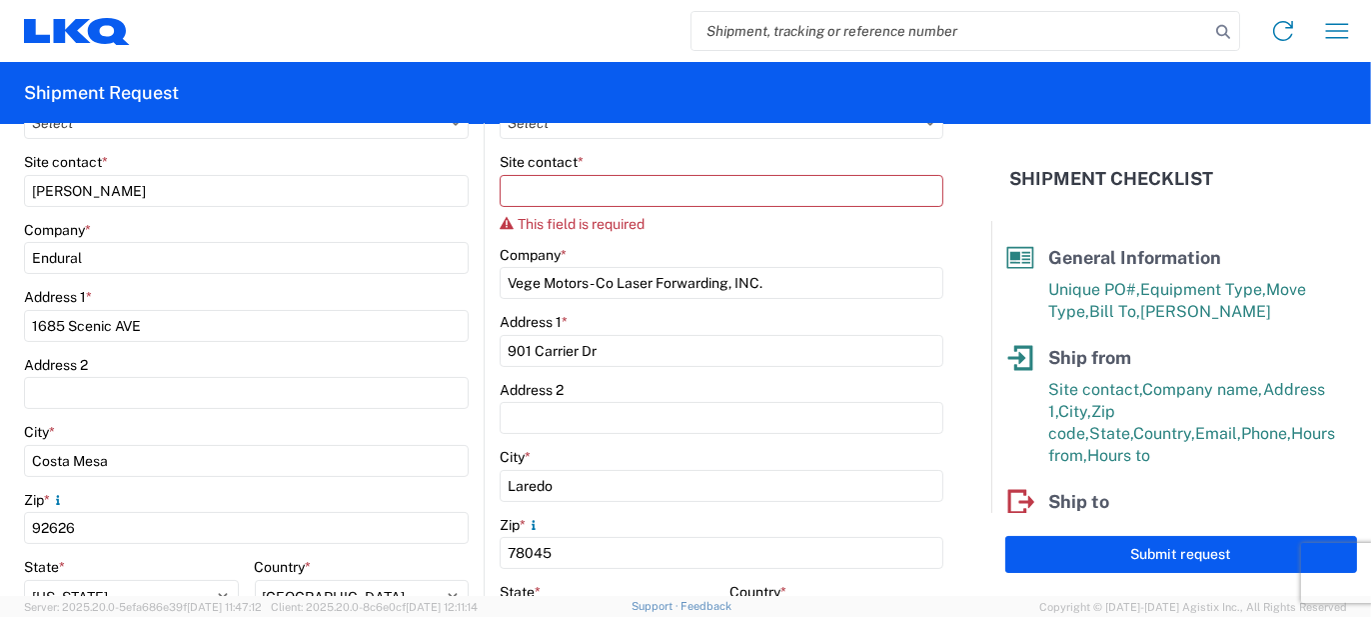
scroll to position [300, 0]
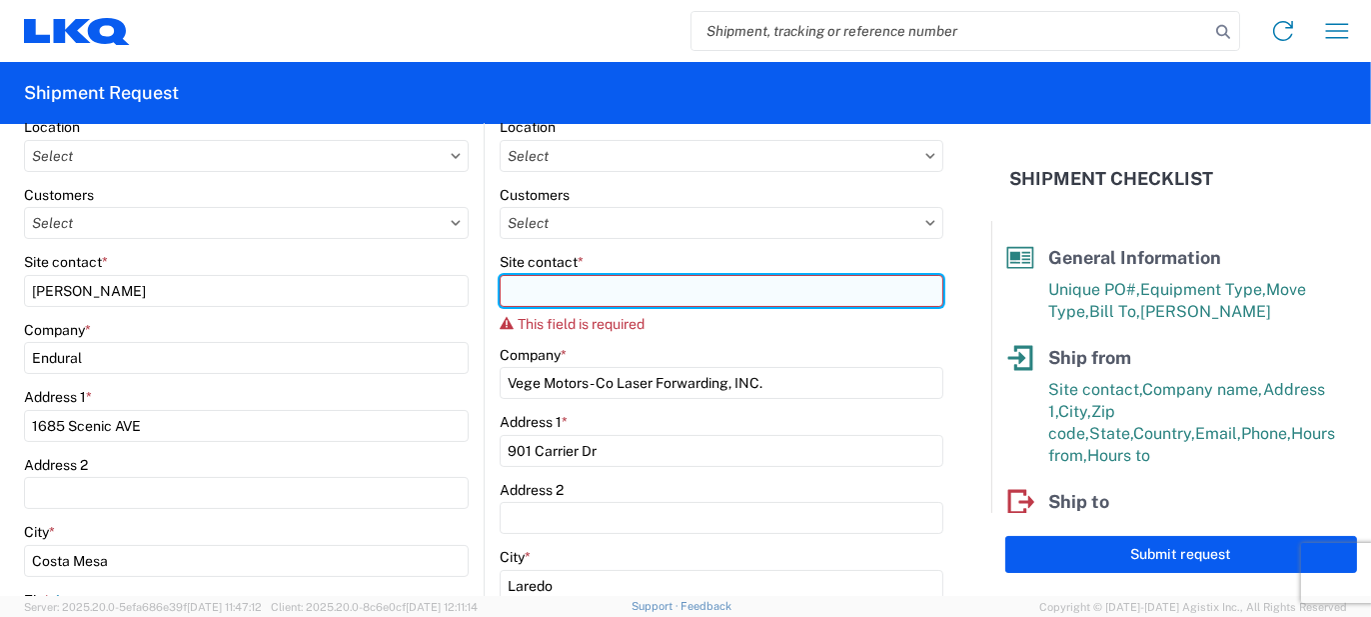
click at [566, 290] on input "Site contact *" at bounding box center [722, 291] width 444 height 32
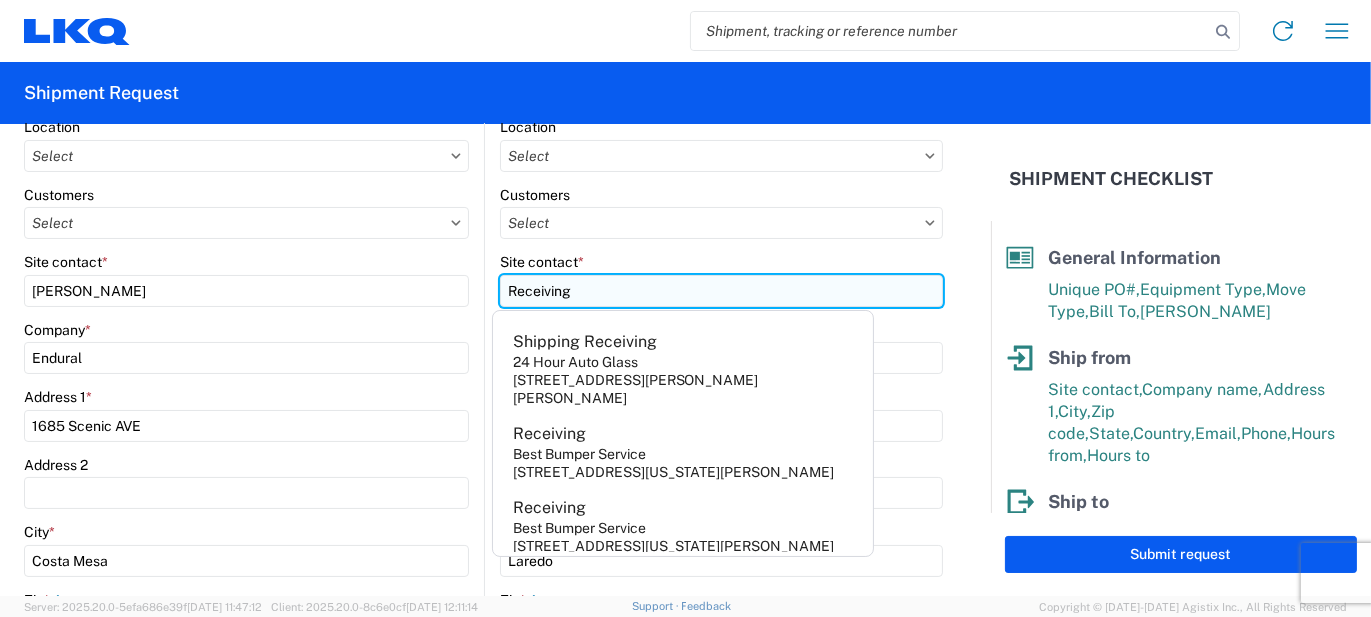
type input "Receiving"
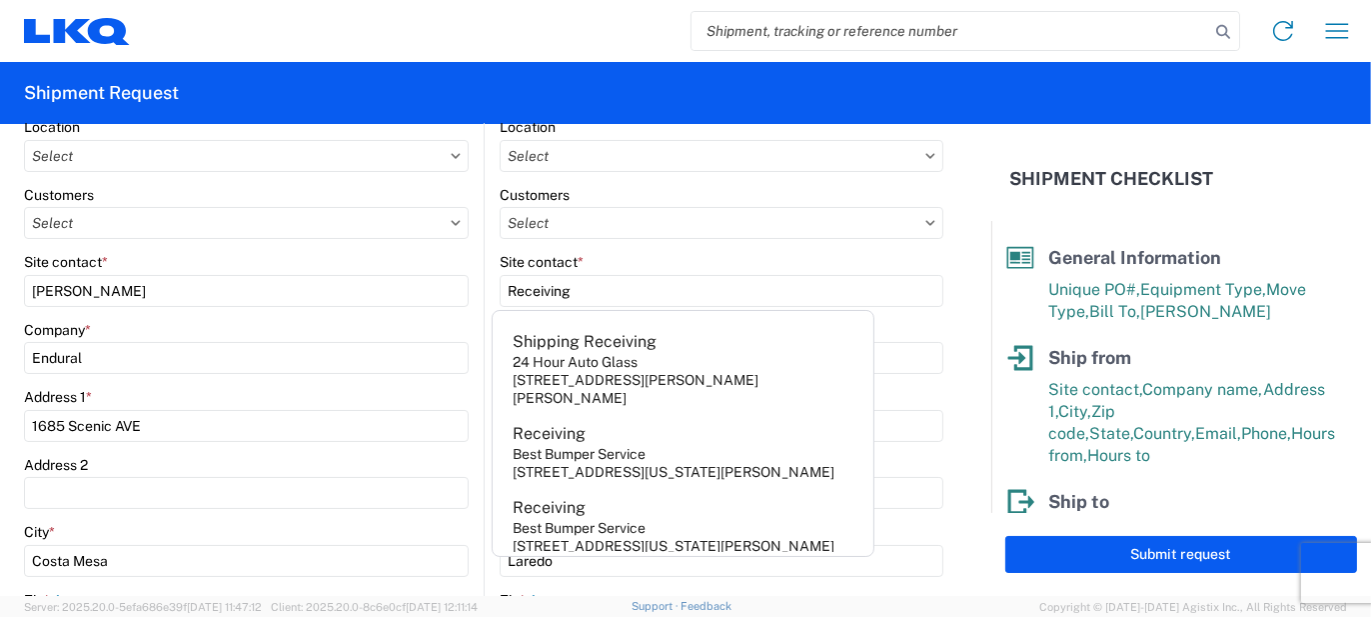
click at [959, 285] on form "General Information Template PO# 1920269-5 Equipment Type * Select 53’ Dry Van …" at bounding box center [495, 360] width 991 height 472
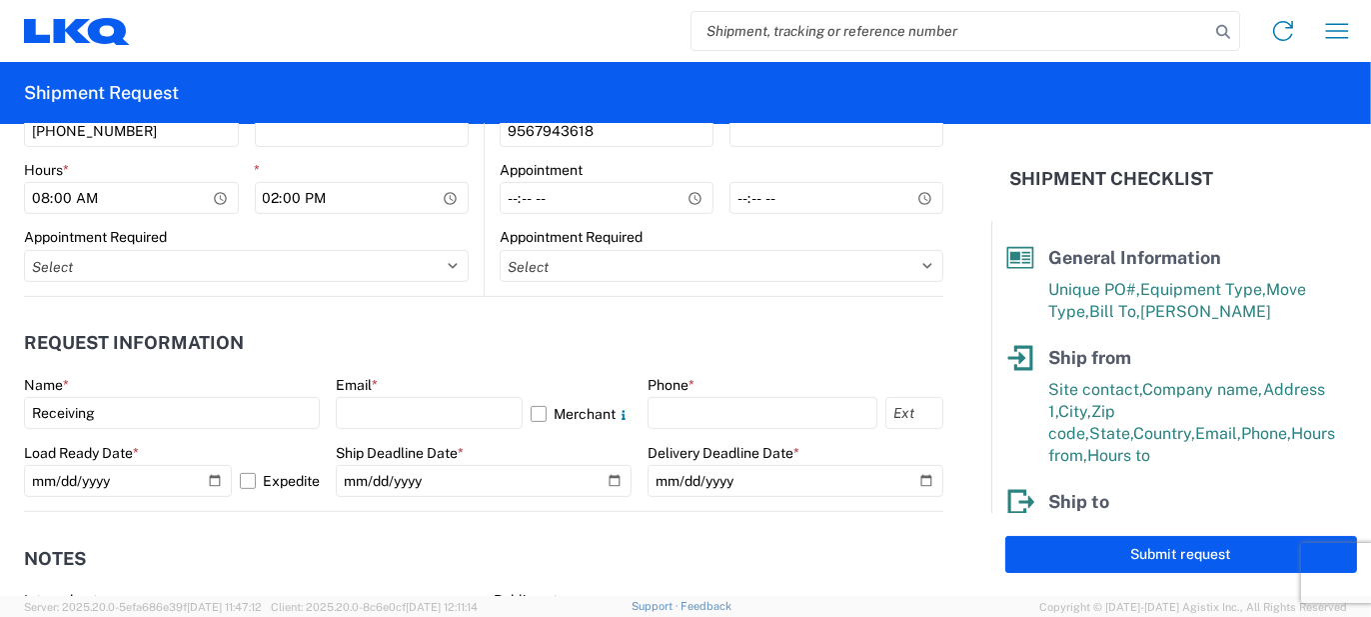
scroll to position [1099, 0]
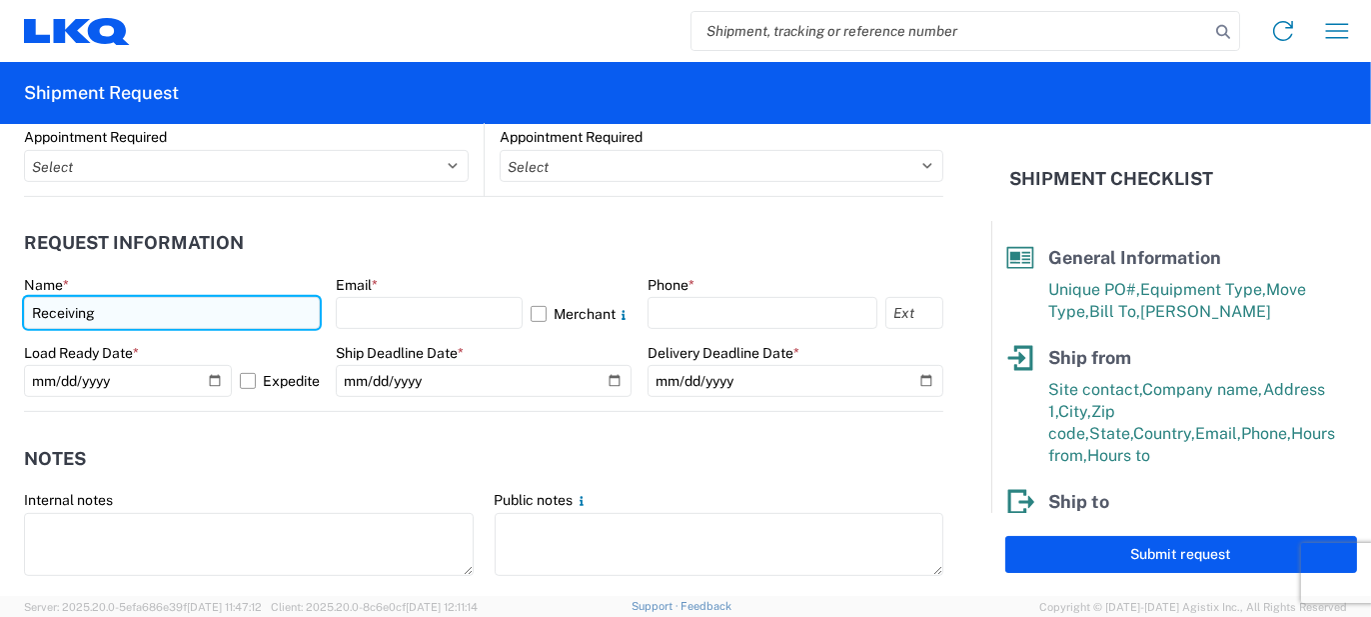
click at [148, 319] on input "Receiving" at bounding box center [172, 313] width 296 height 32
drag, startPoint x: 172, startPoint y: 309, endPoint x: 0, endPoint y: 294, distance: 172.5
click at [0, 294] on form "General Information Template PO# 1920269-5 Equipment Type * Select 53’ Dry Van …" at bounding box center [495, 360] width 991 height 472
type input "[PERSON_NAME]"
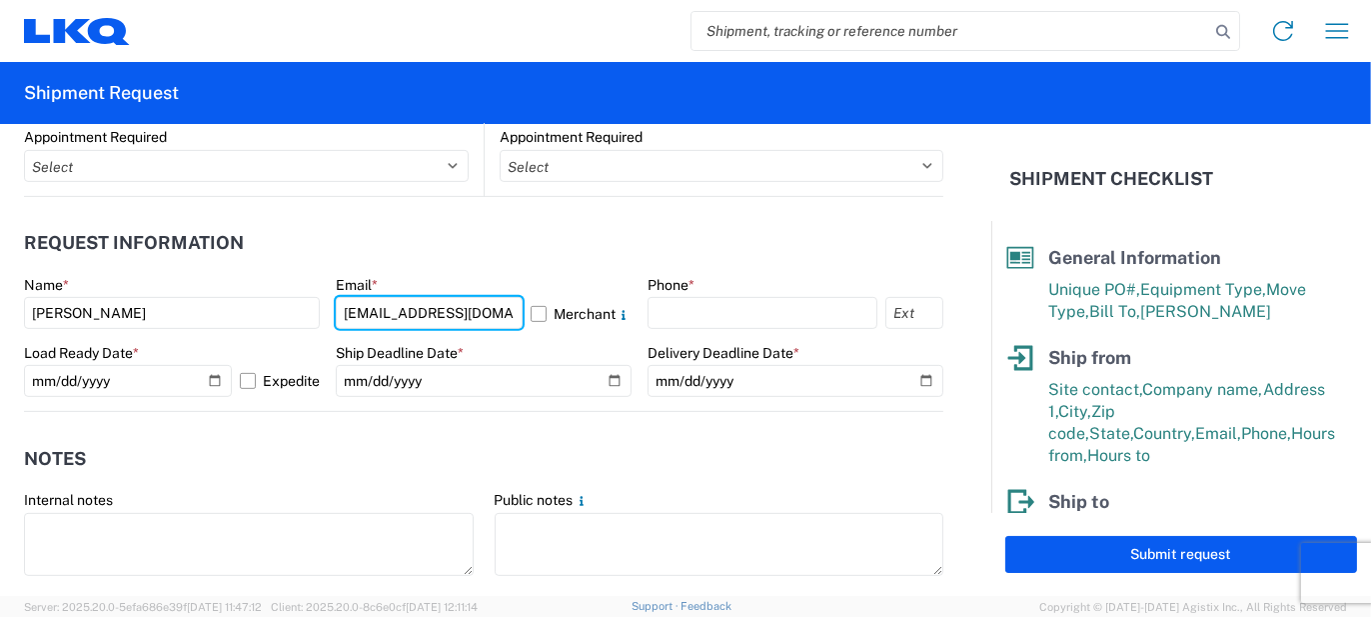
type input "[EMAIL_ADDRESS][DOMAIN_NAME]"
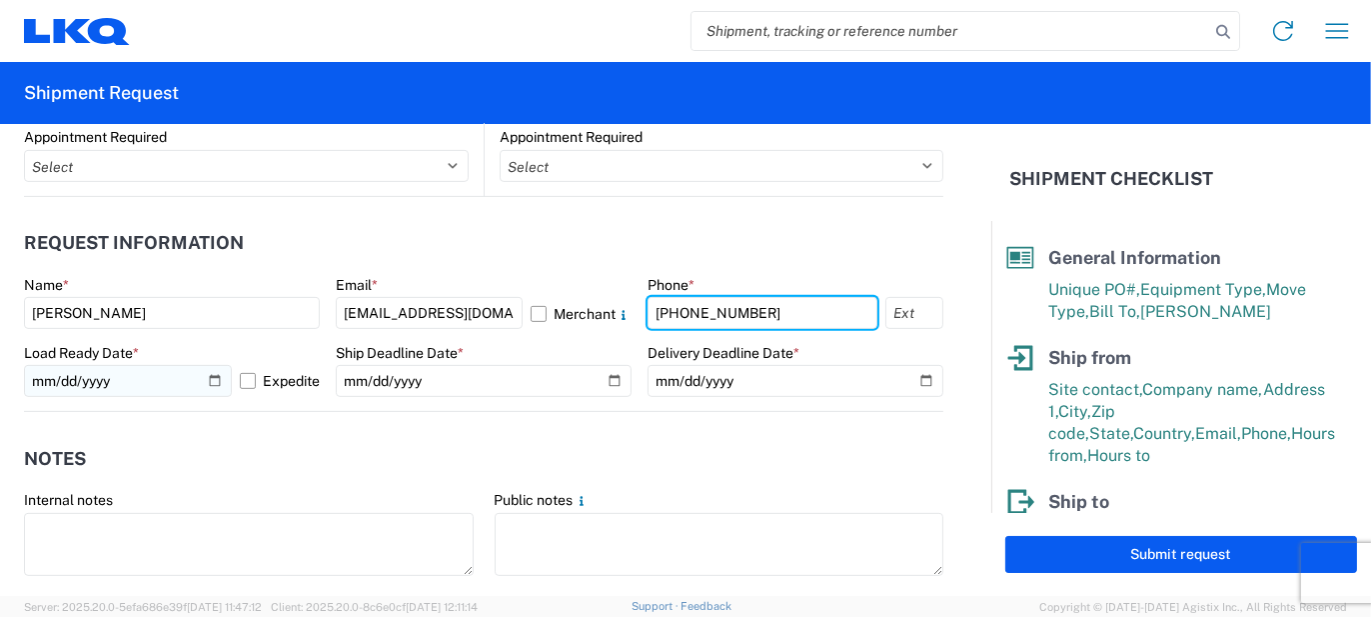
type input "[PHONE_NUMBER]"
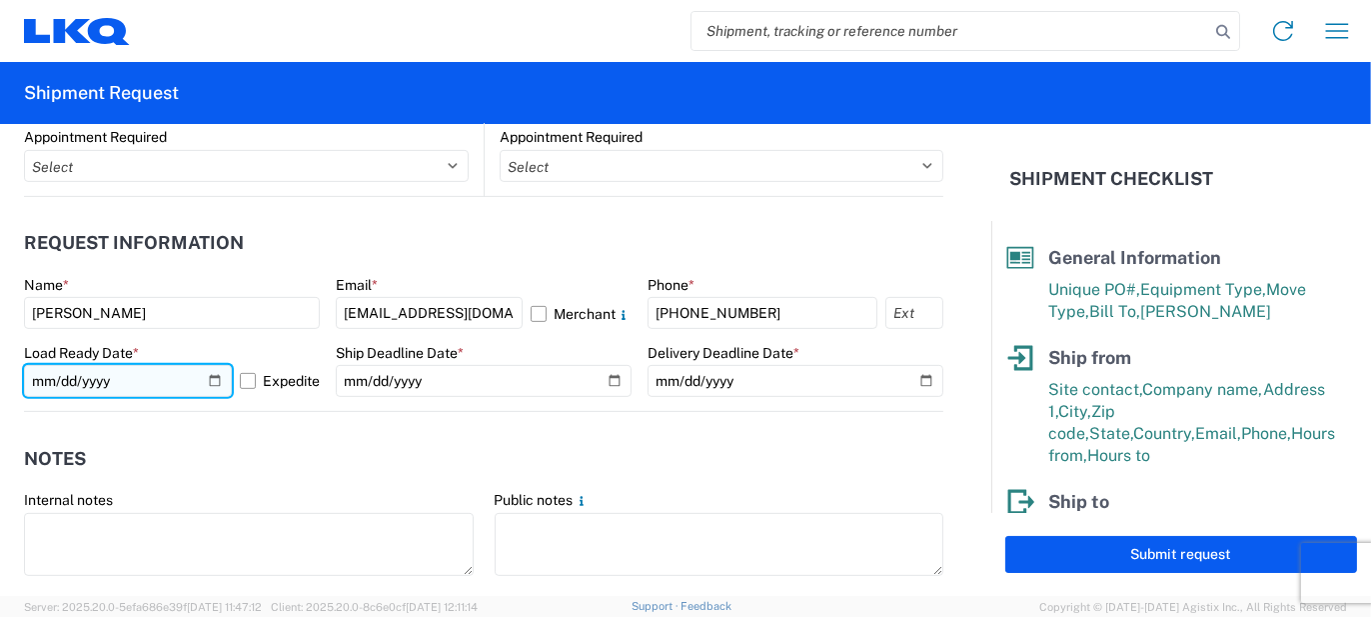
click at [207, 378] on input "[DATE]" at bounding box center [128, 381] width 208 height 32
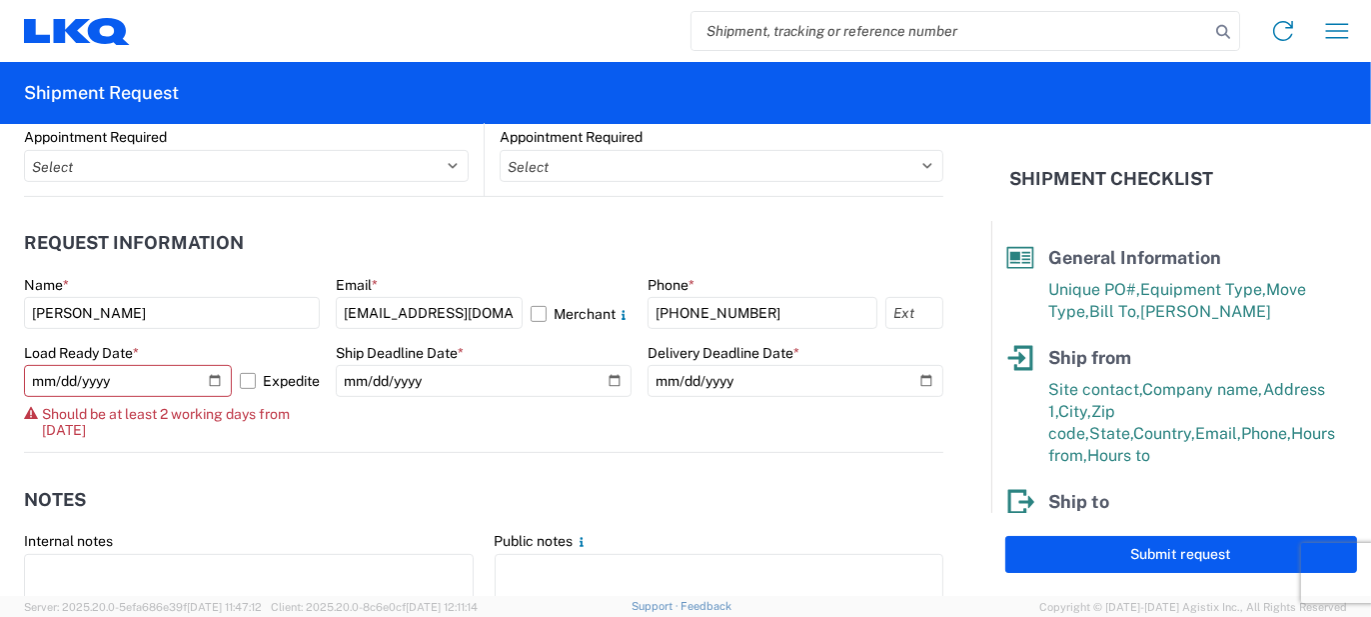
click at [249, 464] on agx-notes "Notes Internal notes Public notes Quote only" at bounding box center [483, 560] width 919 height 215
click at [210, 372] on input "[DATE]" at bounding box center [128, 381] width 208 height 32
type input "[DATE]"
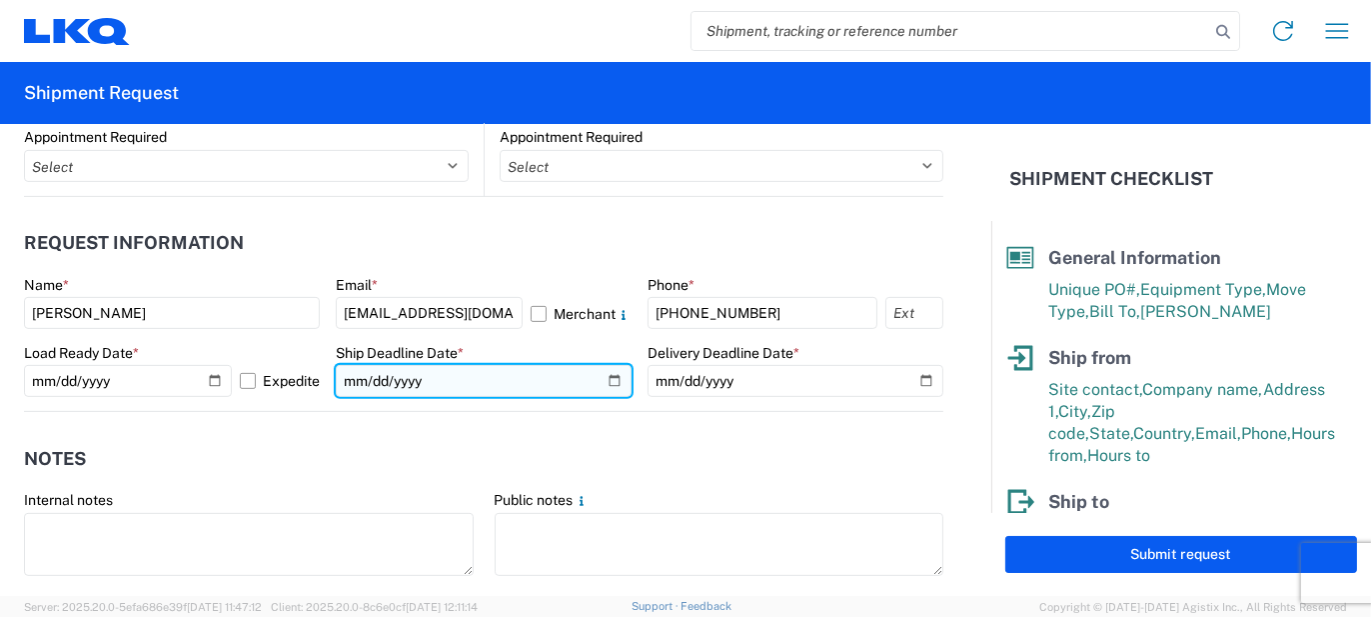
click at [604, 376] on input "date" at bounding box center [484, 381] width 296 height 32
type input "[DATE]"
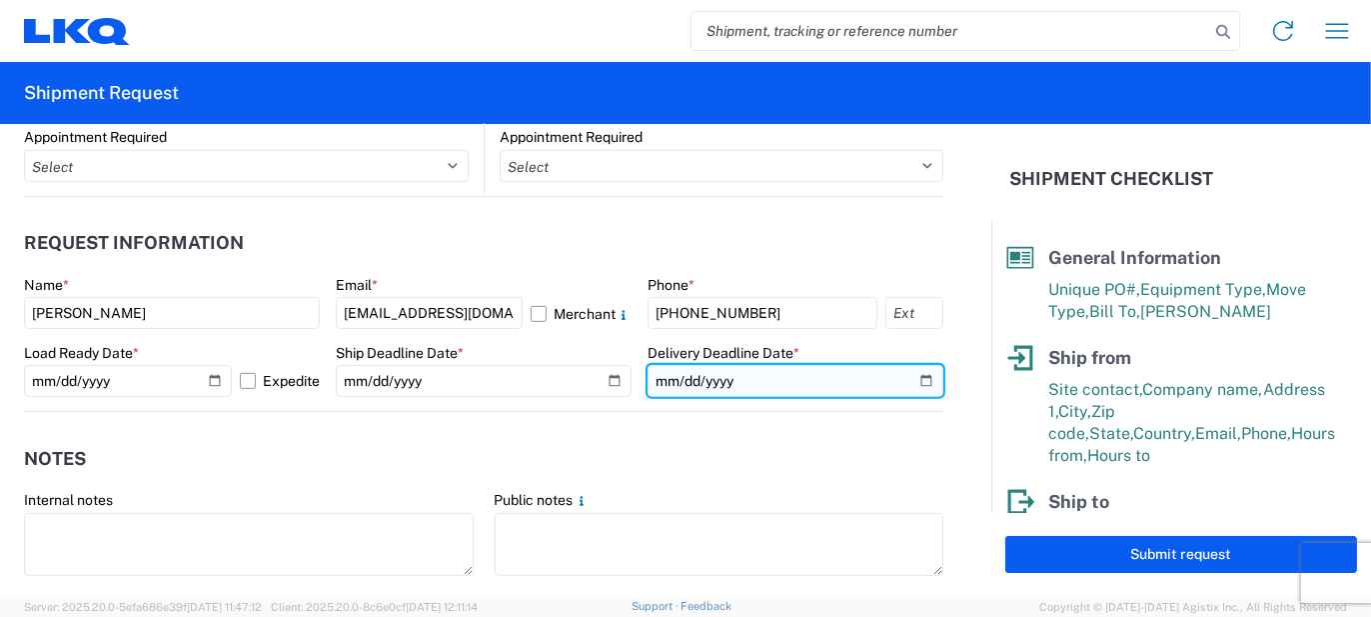
click at [914, 376] on input "date" at bounding box center [796, 381] width 296 height 32
type input "[DATE]"
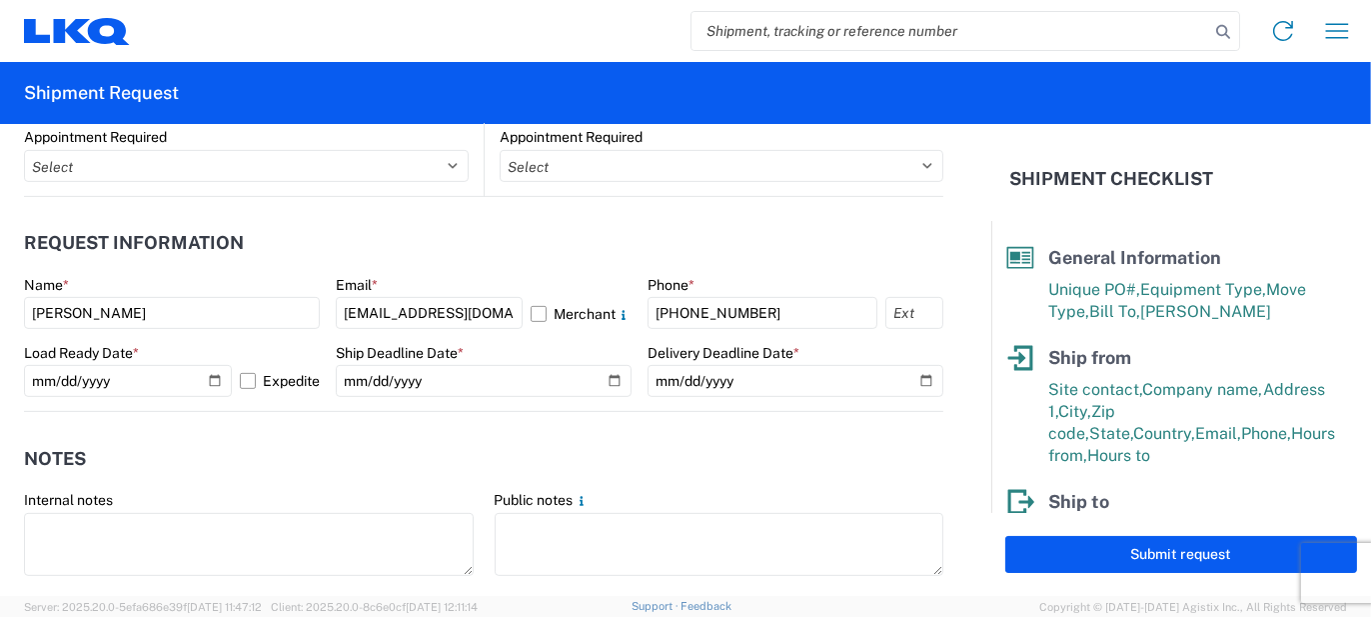
click at [540, 430] on agx-notes "Notes Internal notes Public notes Quote only" at bounding box center [483, 519] width 919 height 215
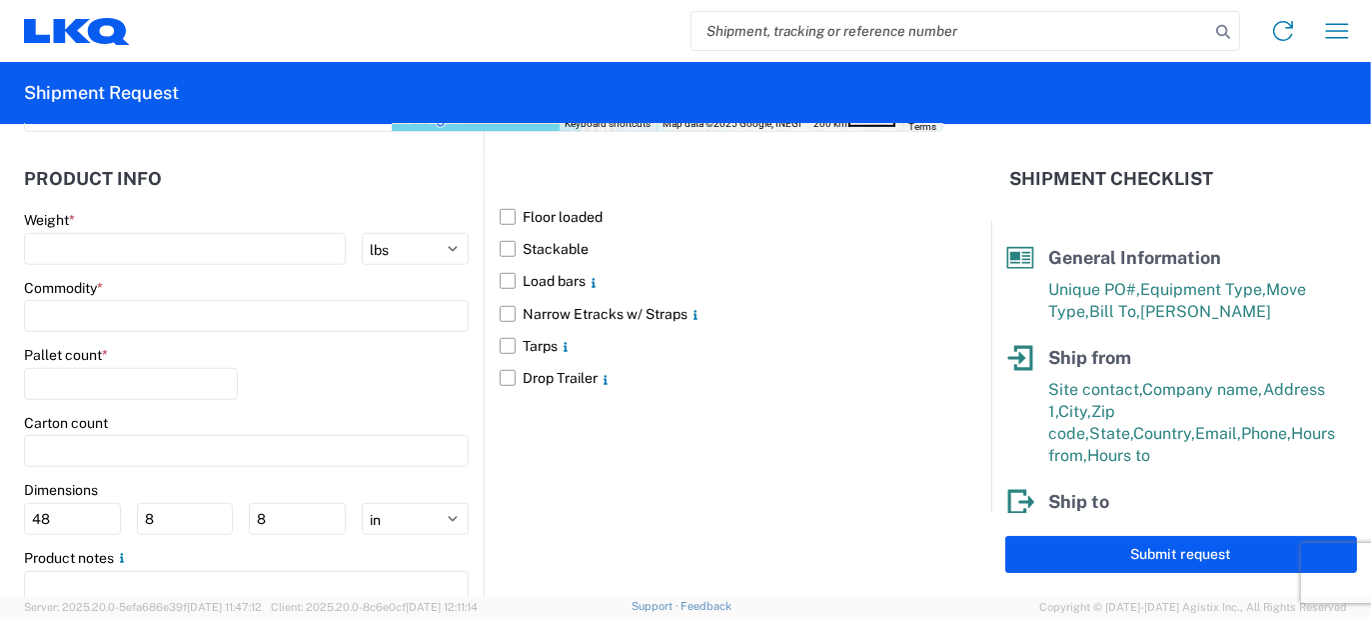
scroll to position [1999, 0]
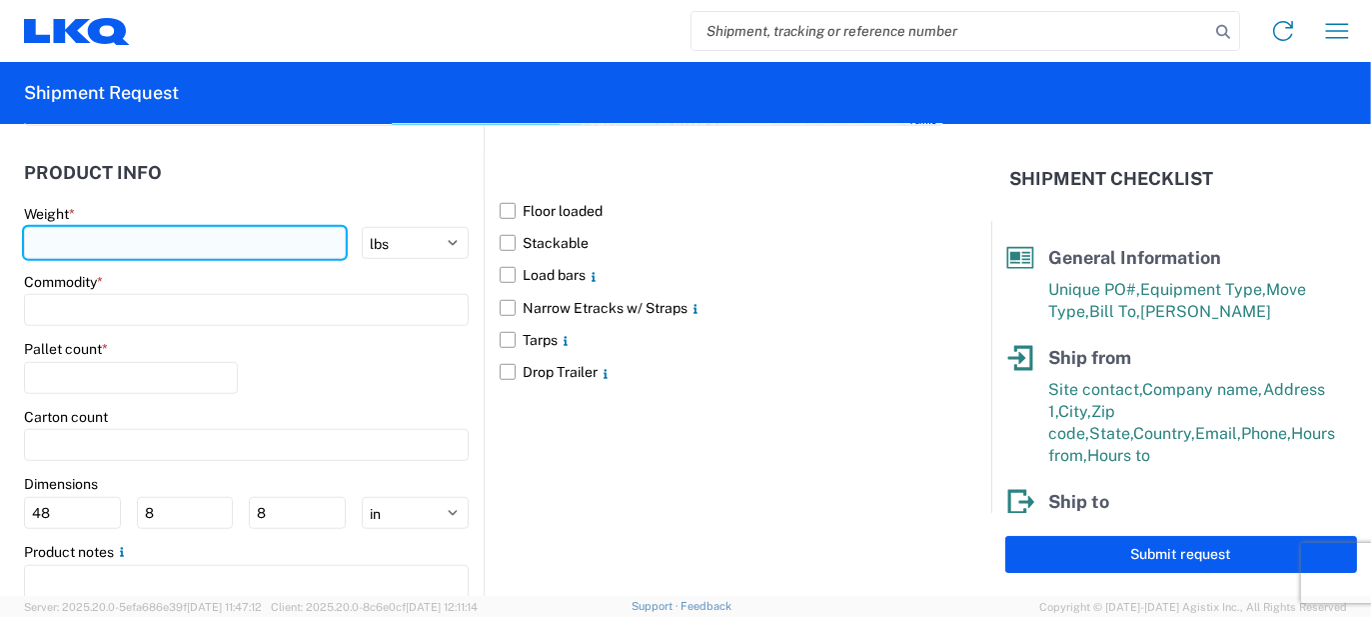
click at [65, 227] on input "number" at bounding box center [185, 243] width 322 height 32
type input "16000"
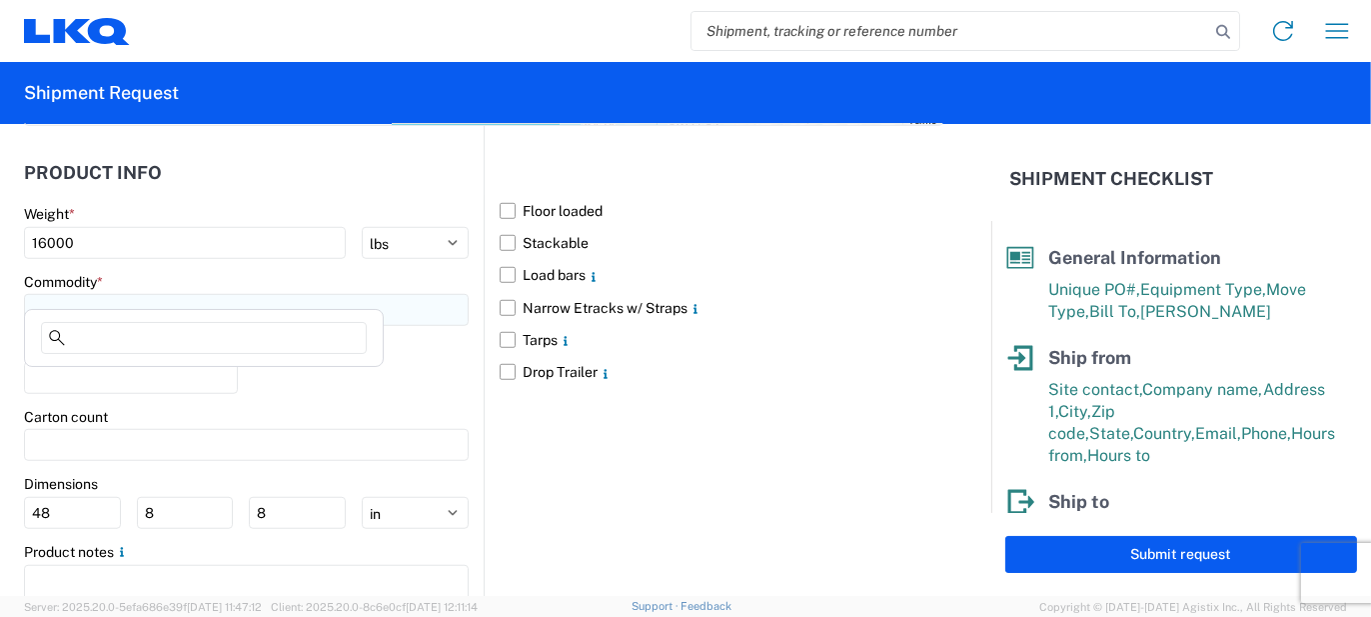
click at [77, 294] on input at bounding box center [246, 310] width 445 height 32
click at [109, 326] on input at bounding box center [204, 338] width 326 height 32
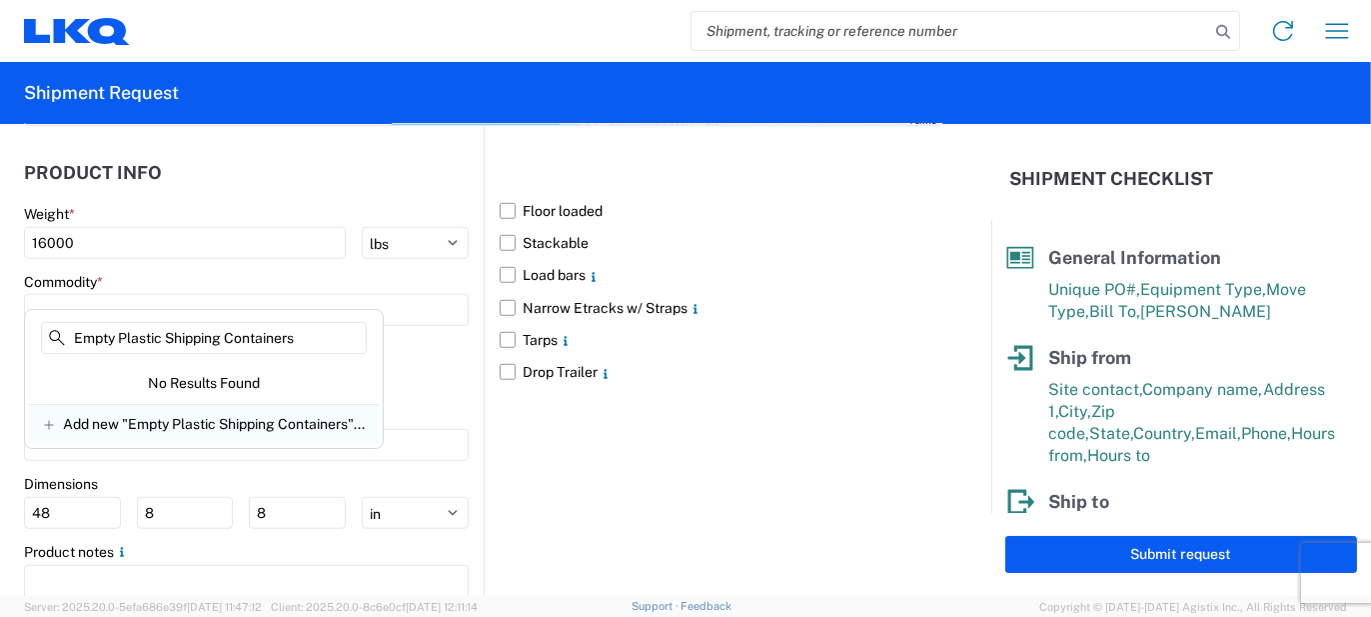
type input "Empty Plastic Shipping Containers"
click at [223, 433] on div "Add new "Empty Plastic Shipping Containers"..." at bounding box center [204, 424] width 350 height 40
type input "Empty Plastic Shipping Containers"
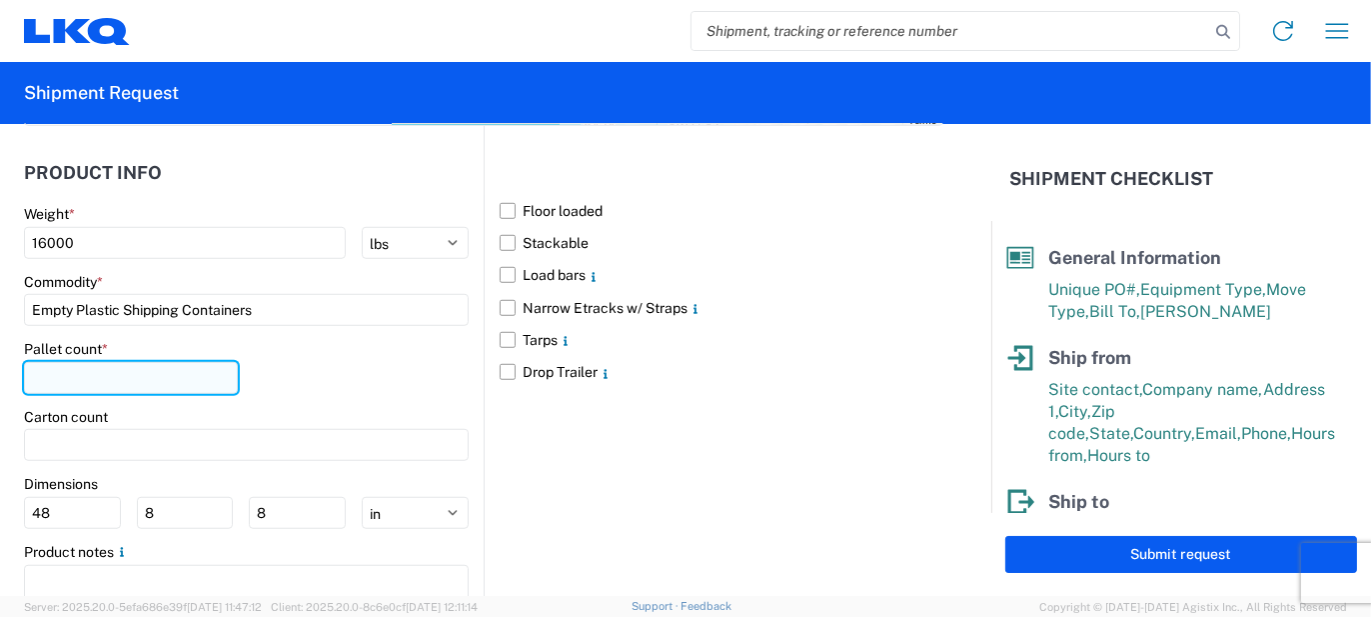
click at [140, 362] on input "number" at bounding box center [131, 378] width 214 height 32
type input "21"
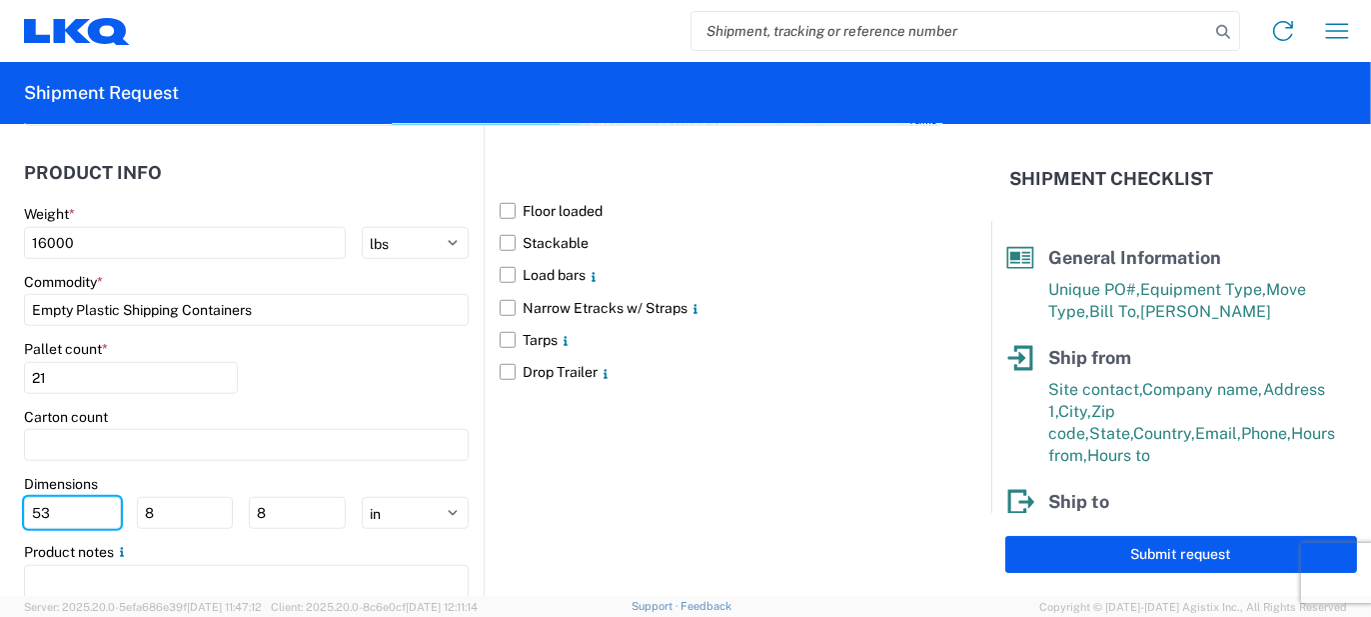
type input "53"
click at [484, 407] on div "Floor loaded Stackable Load bars Narrow Etracks w/ Straps Tarps Drop Trailer" at bounding box center [714, 385] width 460 height 519
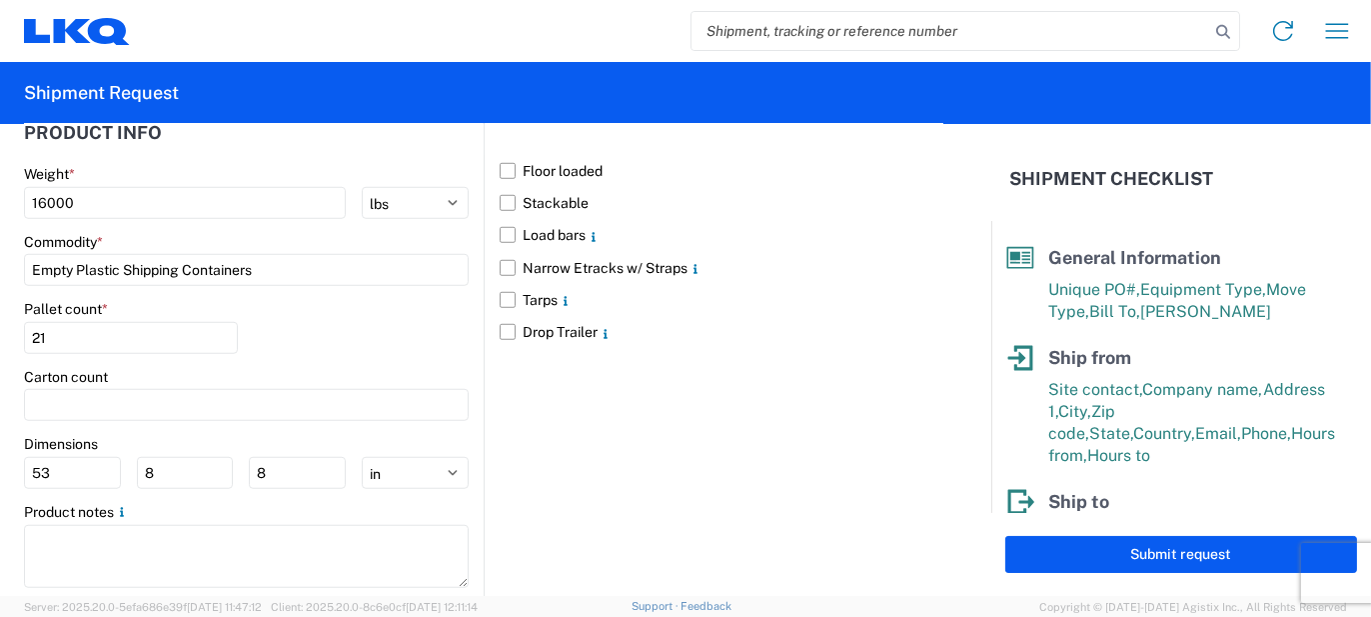
scroll to position [2058, 0]
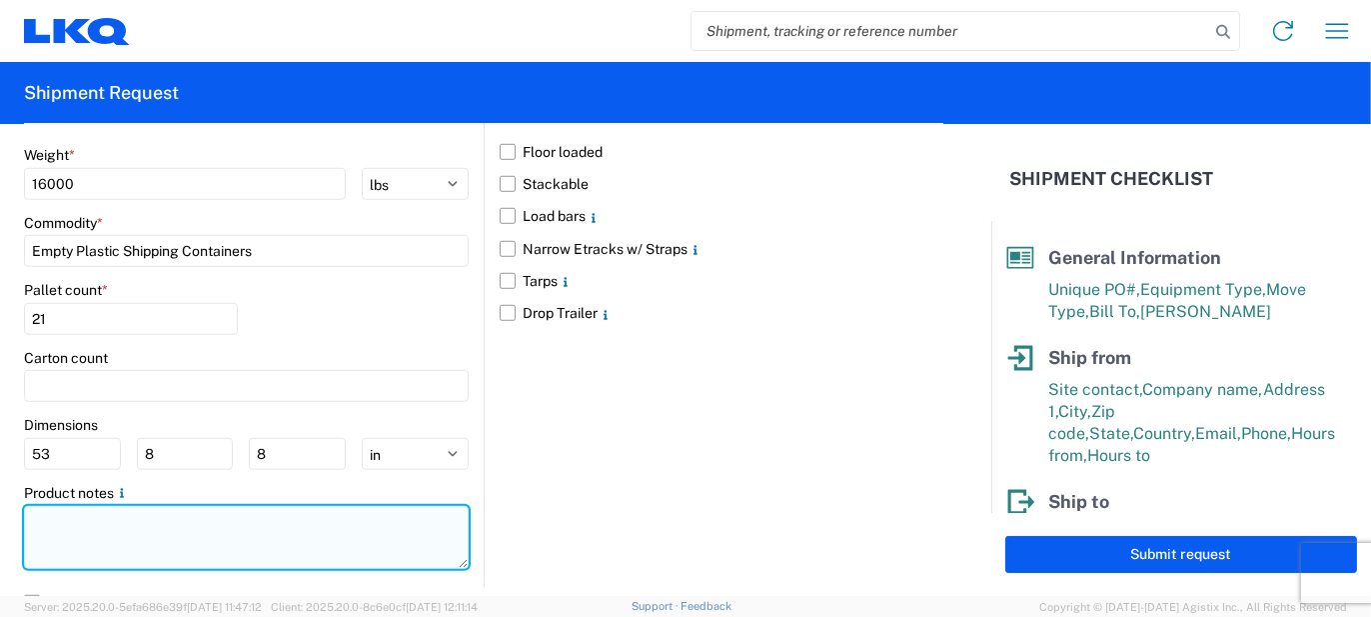
click at [47, 506] on textarea at bounding box center [246, 537] width 445 height 63
paste textarea "320ea TC 630 Base w/ LKQ Engraving 320ea TC 630 Lid w/ LKQ Engraving 150ea TC 6…"
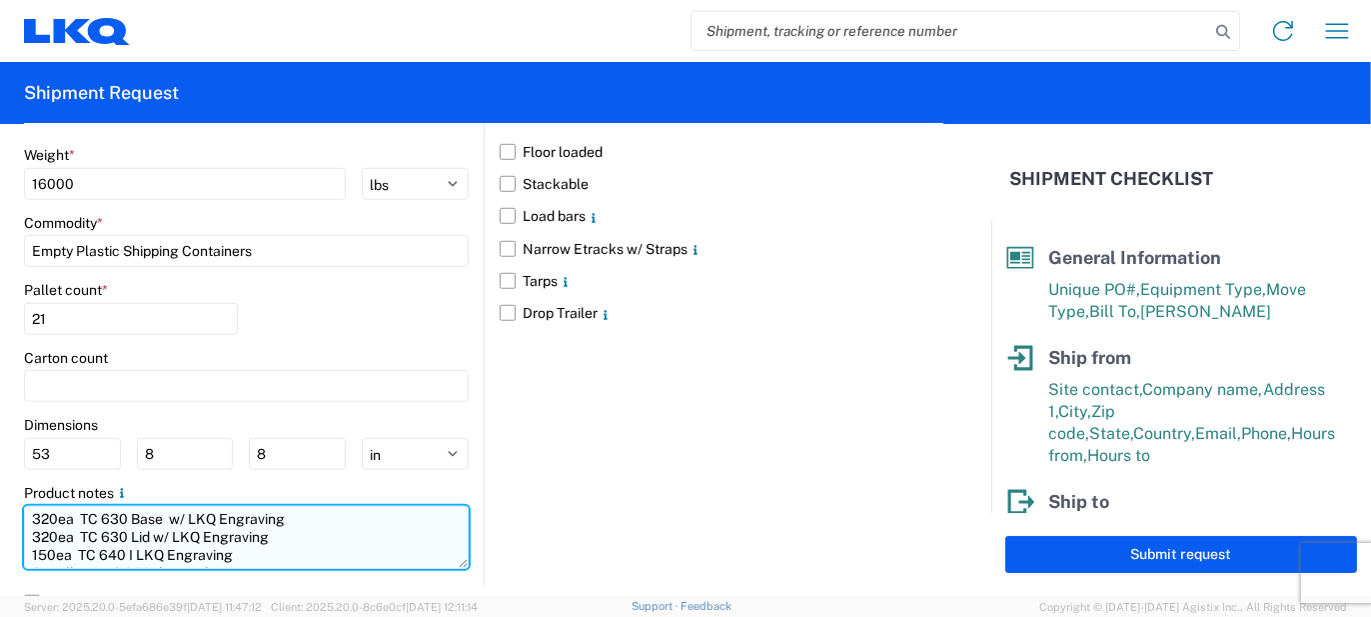
scroll to position [35, 0]
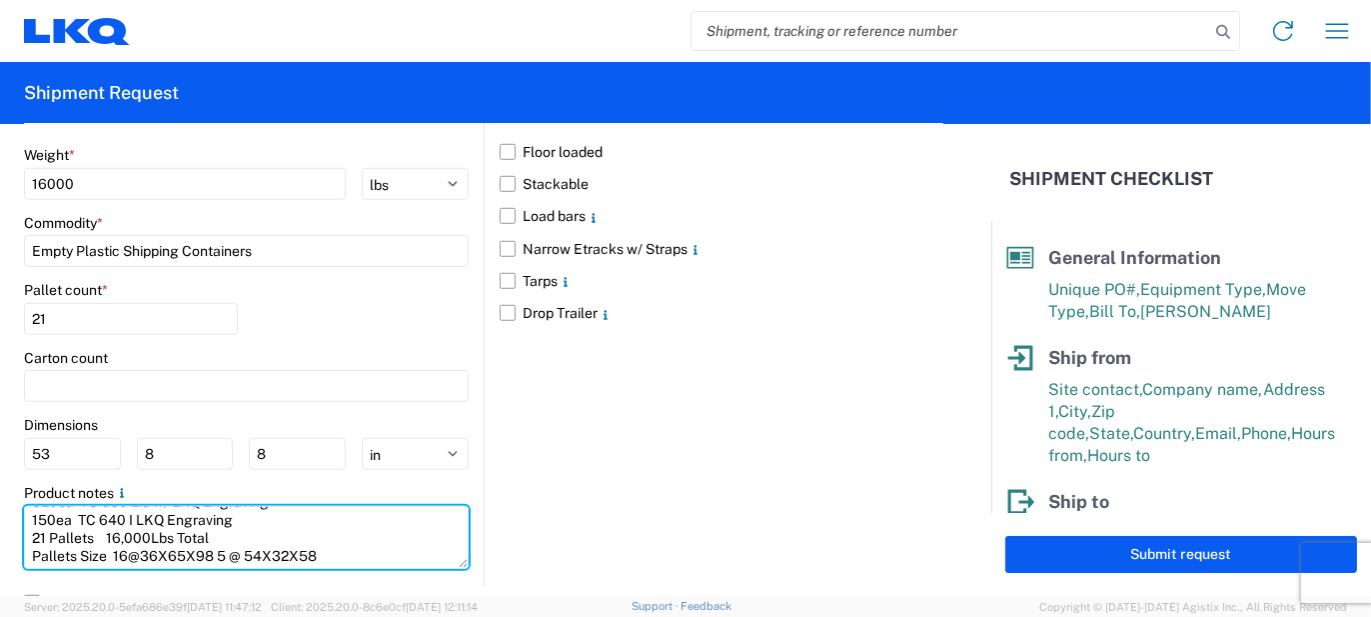
type textarea "320ea TC 630 Base w/ LKQ Engraving 320ea TC 630 Lid w/ LKQ Engraving 150ea TC 6…"
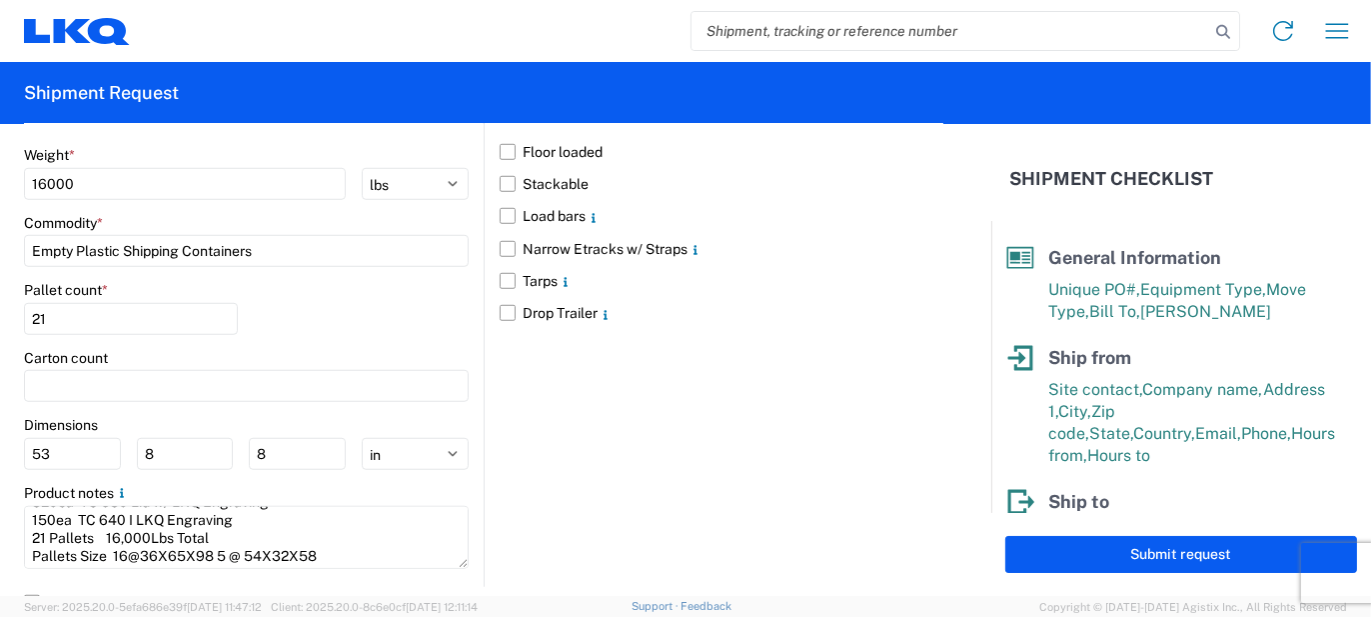
click at [492, 406] on div "Floor loaded Stackable Load bars Narrow Etracks w/ Straps Tarps Drop Trailer" at bounding box center [714, 326] width 460 height 519
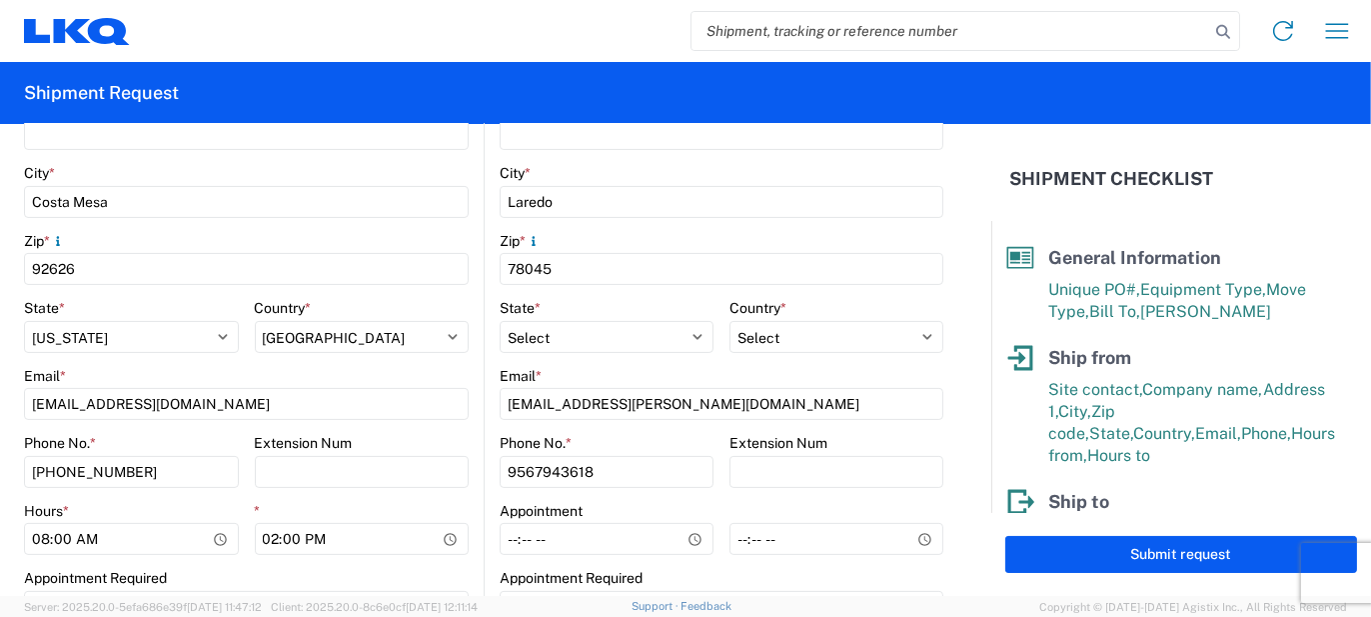
scroll to position [395, 0]
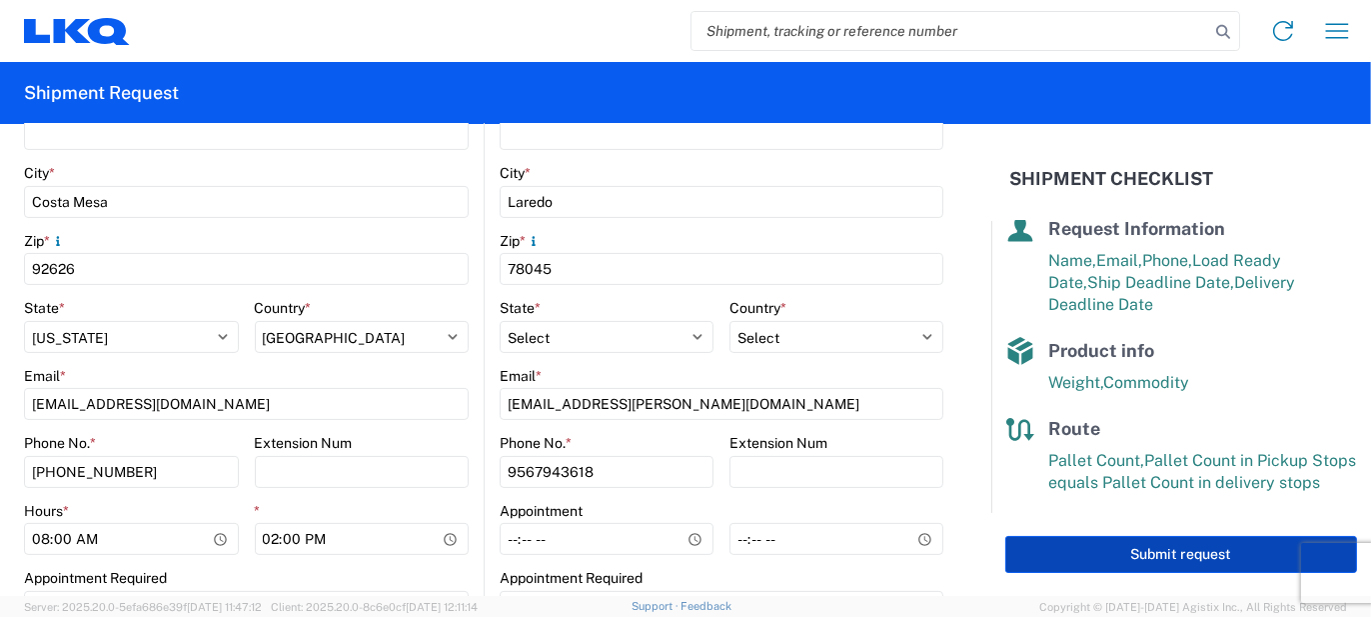
click at [1160, 554] on button "Submit request" at bounding box center [1181, 554] width 352 height 37
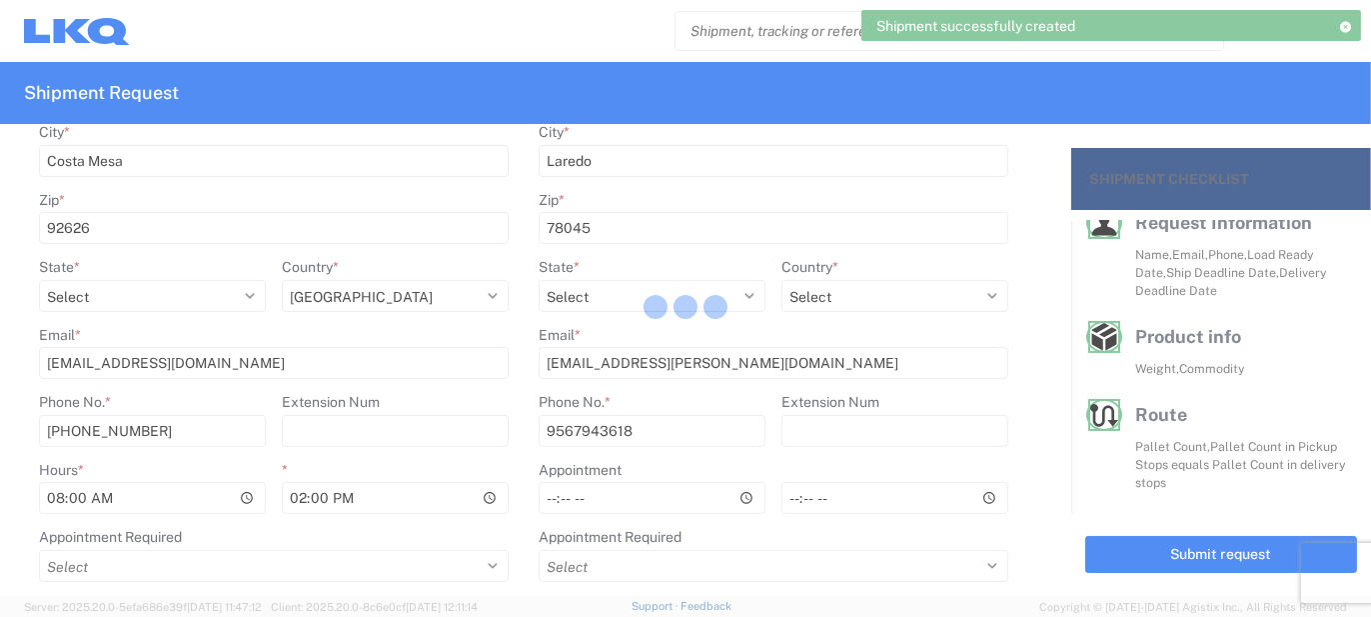
scroll to position [377, 0]
